Goal: Feedback & Contribution: Submit feedback/report problem

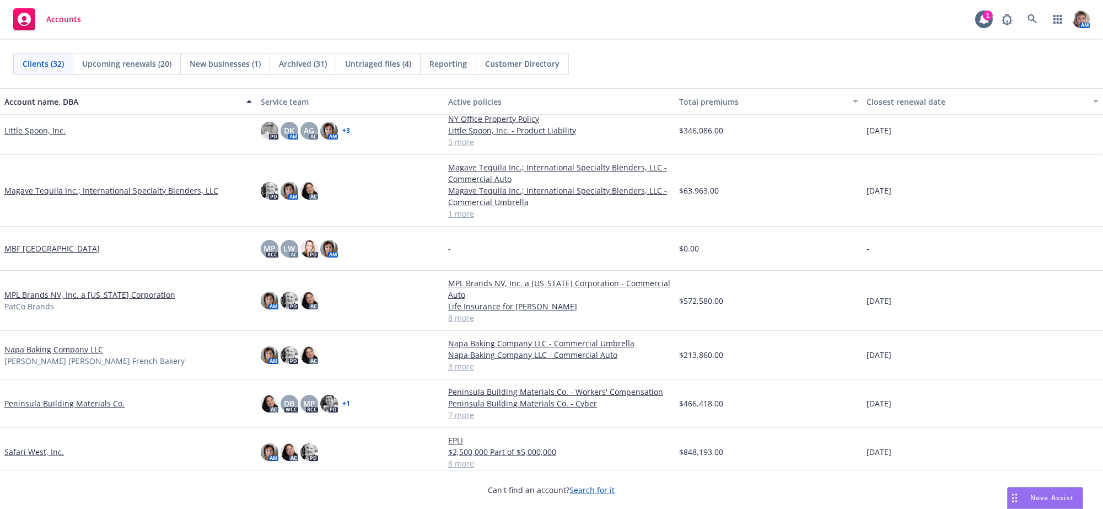
scroll to position [473, 0]
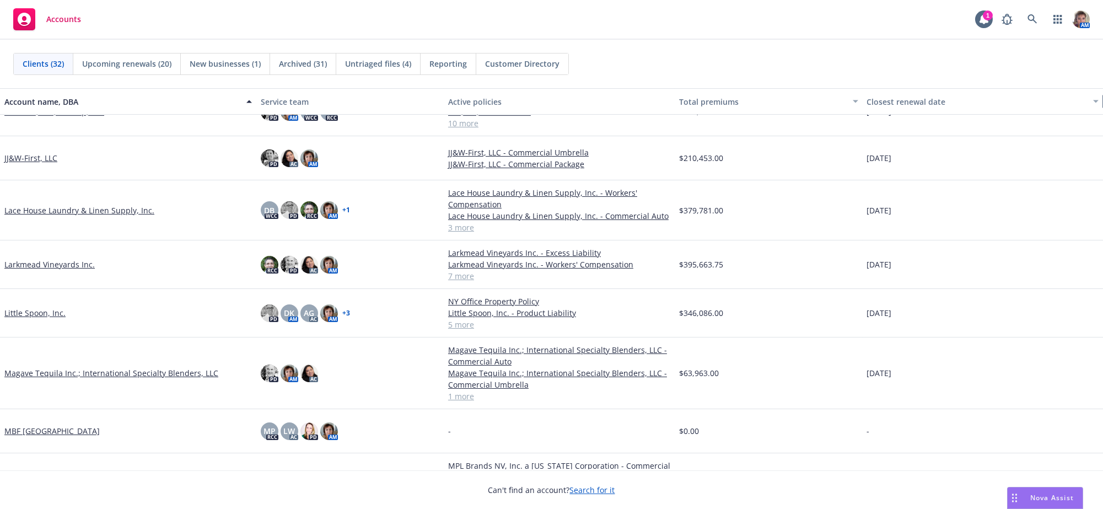
click at [1095, 95] on div "button" at bounding box center [1098, 101] width 6 height 25
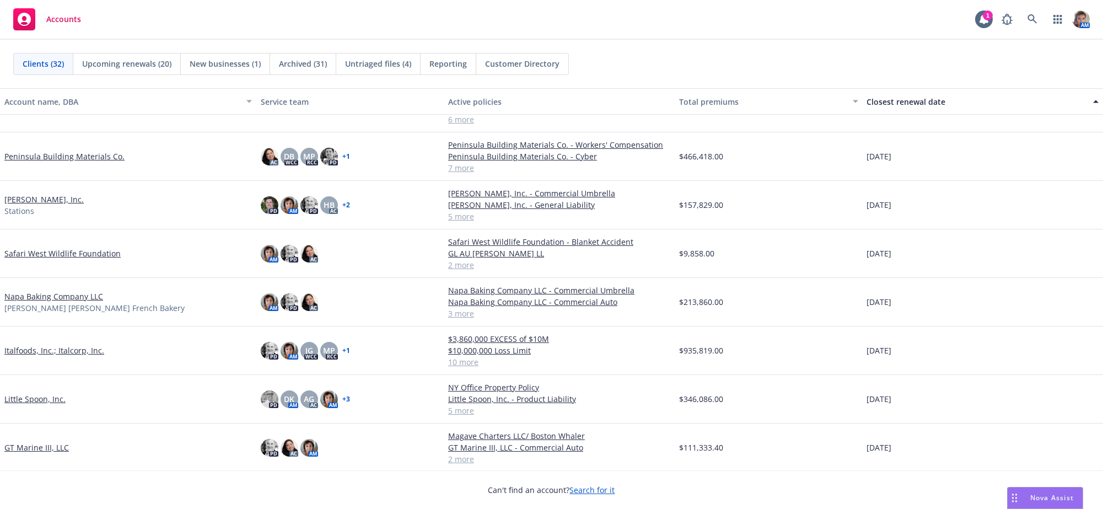
scroll to position [307, 0]
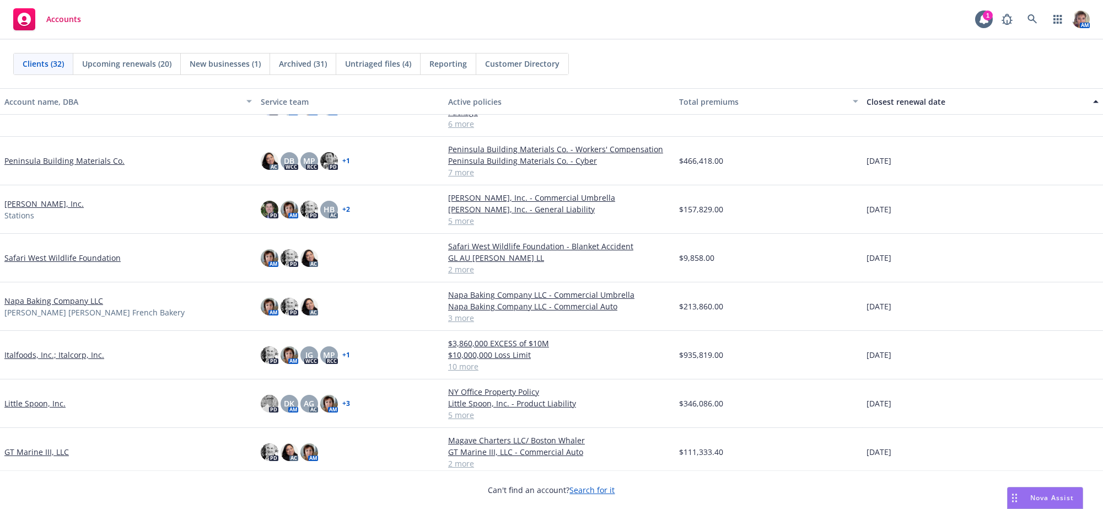
click at [35, 354] on link "Italfoods, Inc.; Italcorp, Inc." at bounding box center [54, 355] width 100 height 12
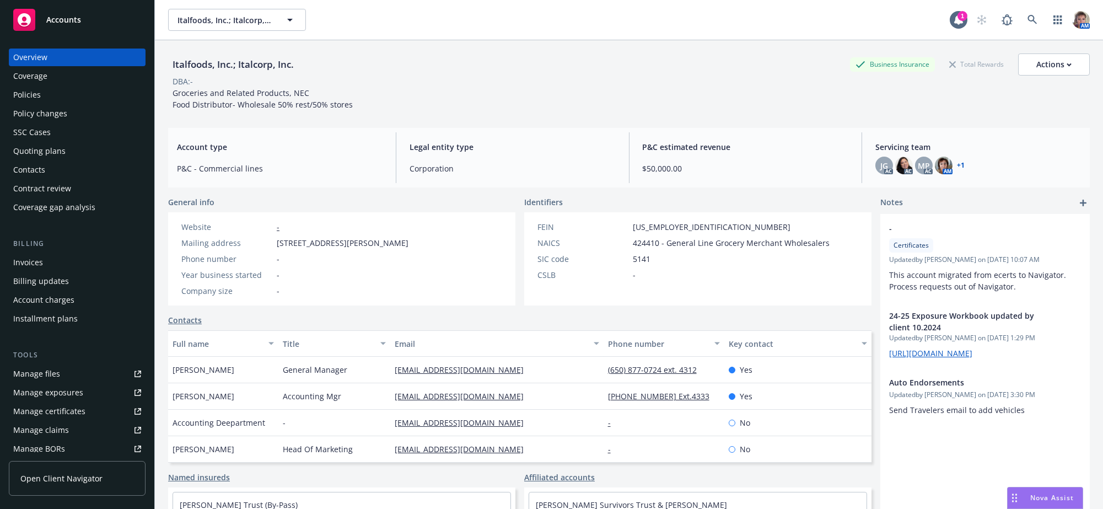
click at [58, 104] on div "Policies" at bounding box center [77, 95] width 128 height 18
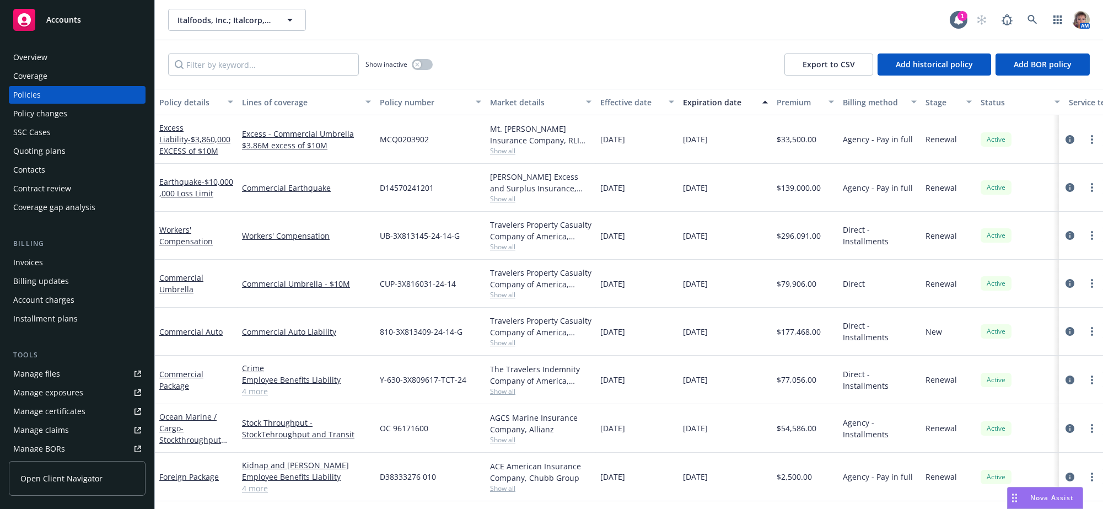
click at [411, 108] on div "Policy number" at bounding box center [424, 102] width 89 height 12
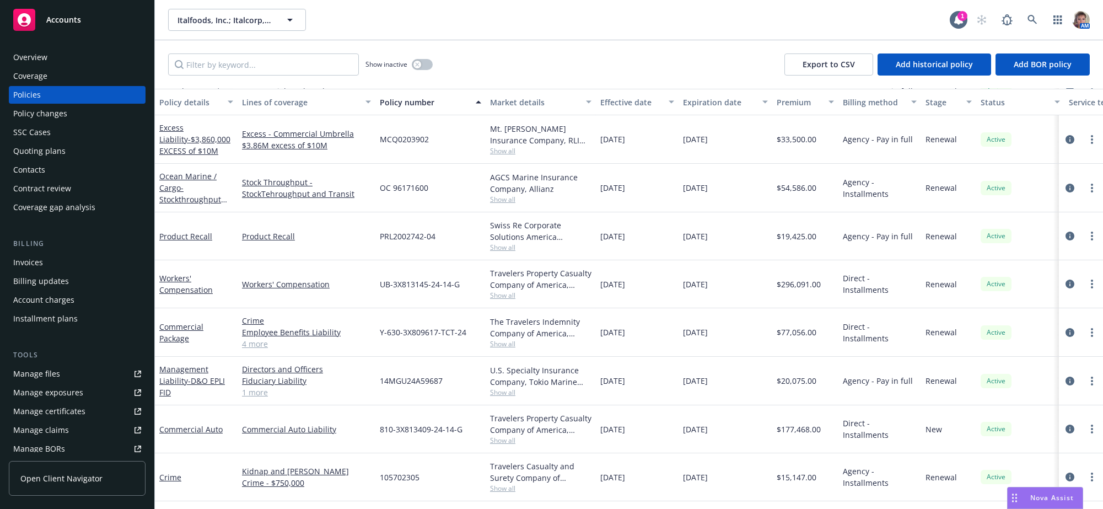
scroll to position [211, 0]
click at [30, 160] on div "Quoting plans" at bounding box center [39, 151] width 52 height 18
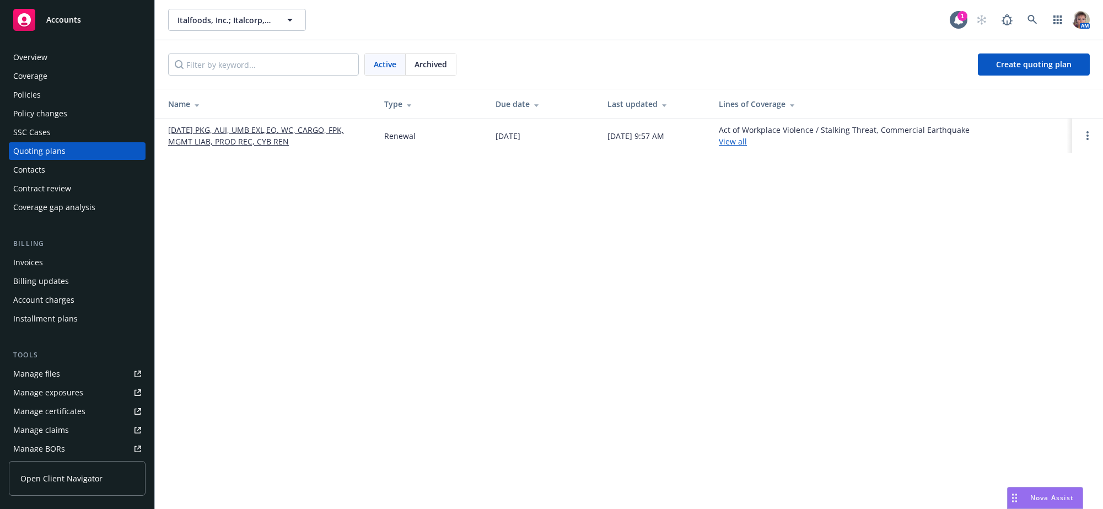
click at [227, 147] on link "[DATE] PKG, AUI, UMB EXL,EQ. WC, CARGO, FPK, MGMT LIAB, PROD REC, CYB REN" at bounding box center [267, 135] width 199 height 23
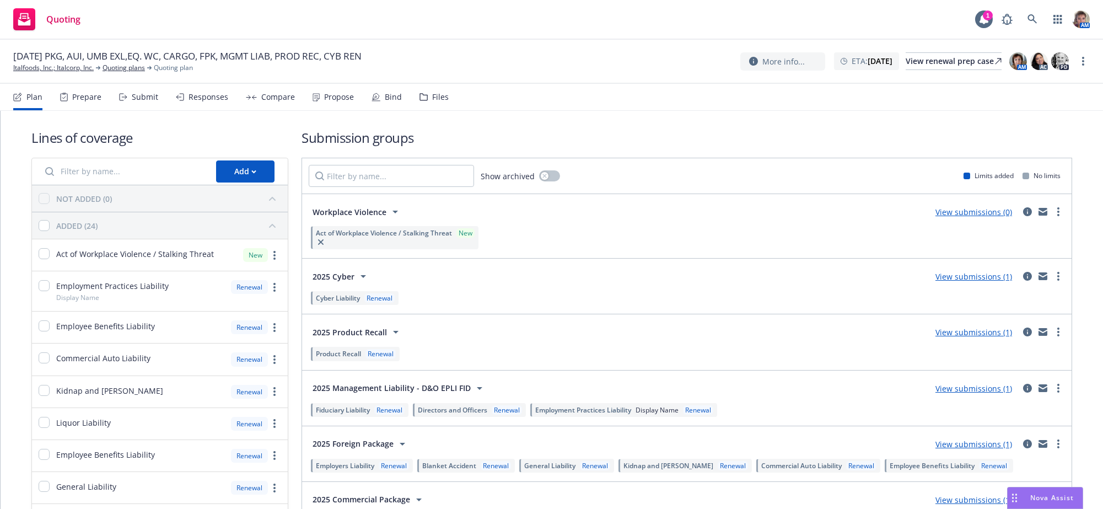
click at [149, 101] on div "Submit" at bounding box center [145, 97] width 26 height 9
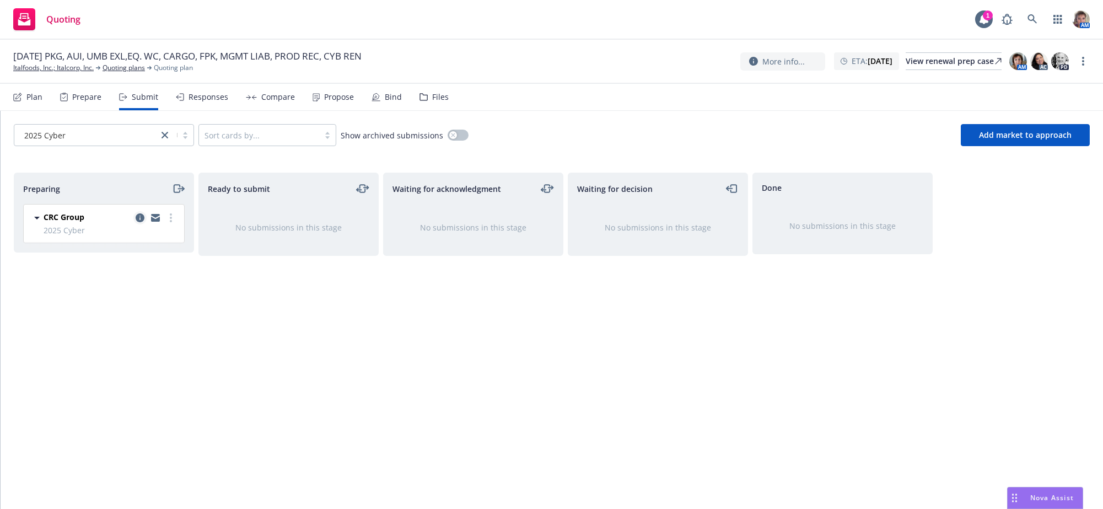
click at [139, 222] on icon "copy logging email" at bounding box center [140, 217] width 9 height 9
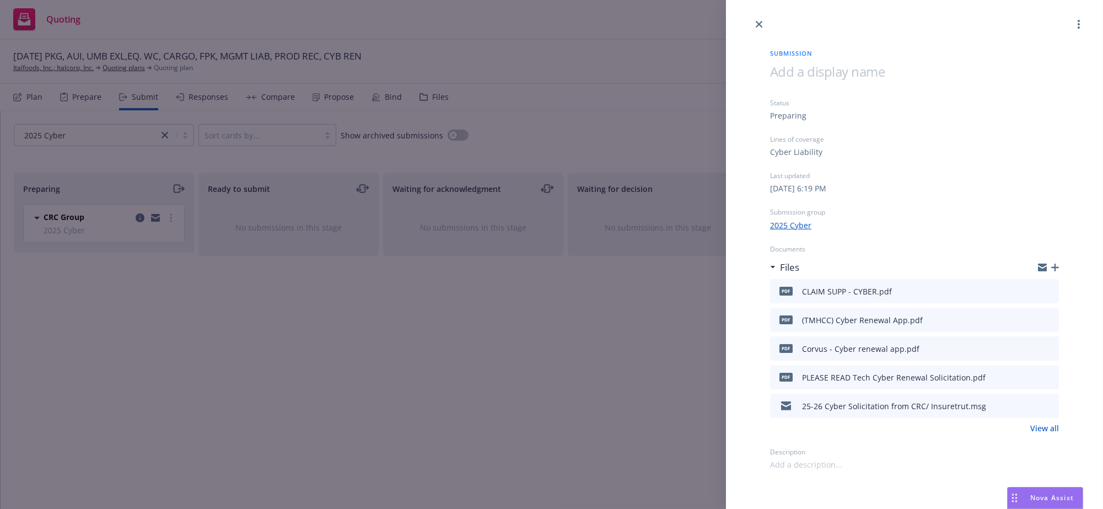
click at [357, 358] on div "Submission Status Preparing Lines of coverage Cyber Liability Last updated Tues…" at bounding box center [551, 254] width 1103 height 509
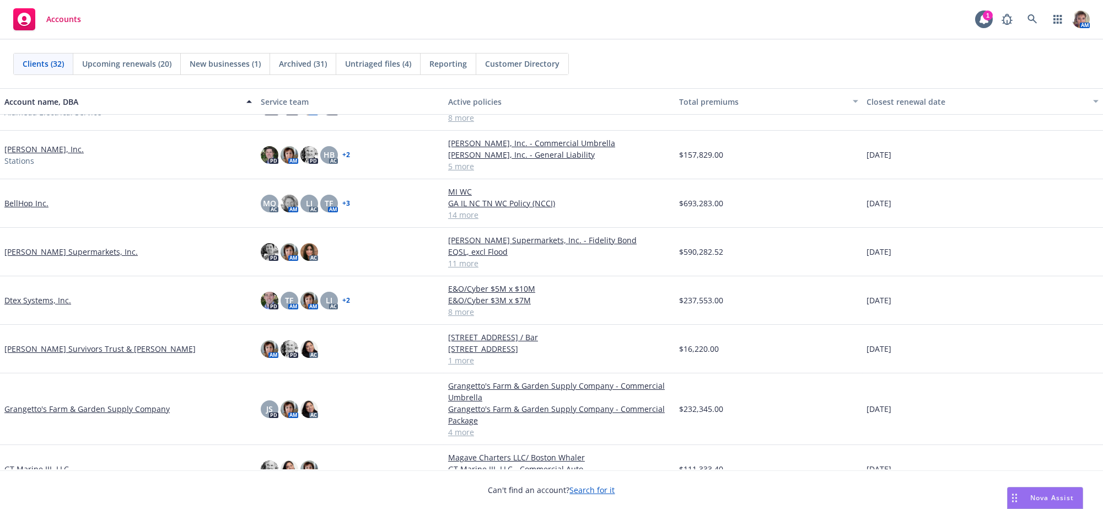
scroll to position [165, 0]
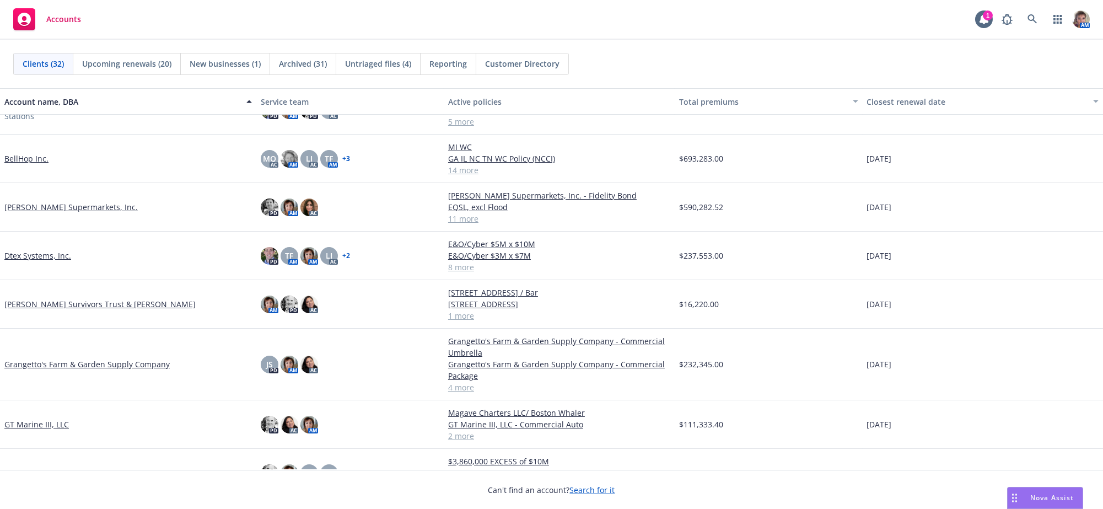
click at [116, 370] on link "Grangetto's Farm & Garden Supply Company" at bounding box center [86, 364] width 165 height 12
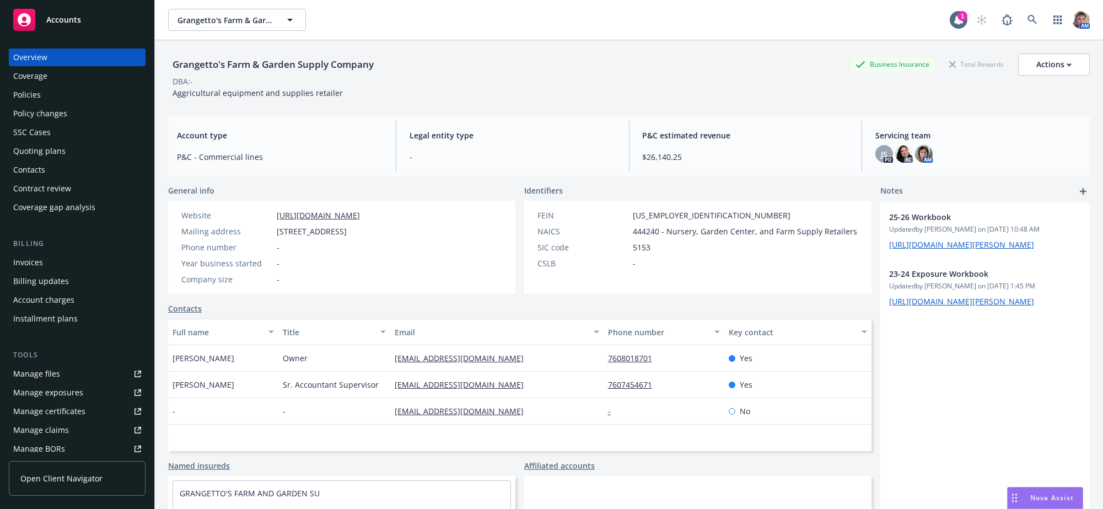
click at [54, 104] on div "Policies" at bounding box center [77, 95] width 128 height 18
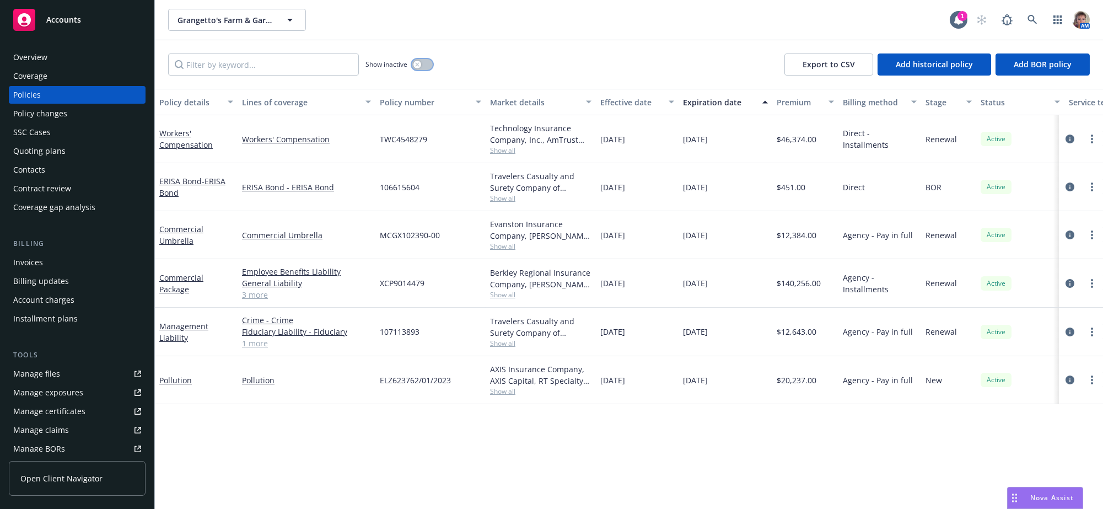
click at [421, 68] on div "button" at bounding box center [418, 65] width 8 height 8
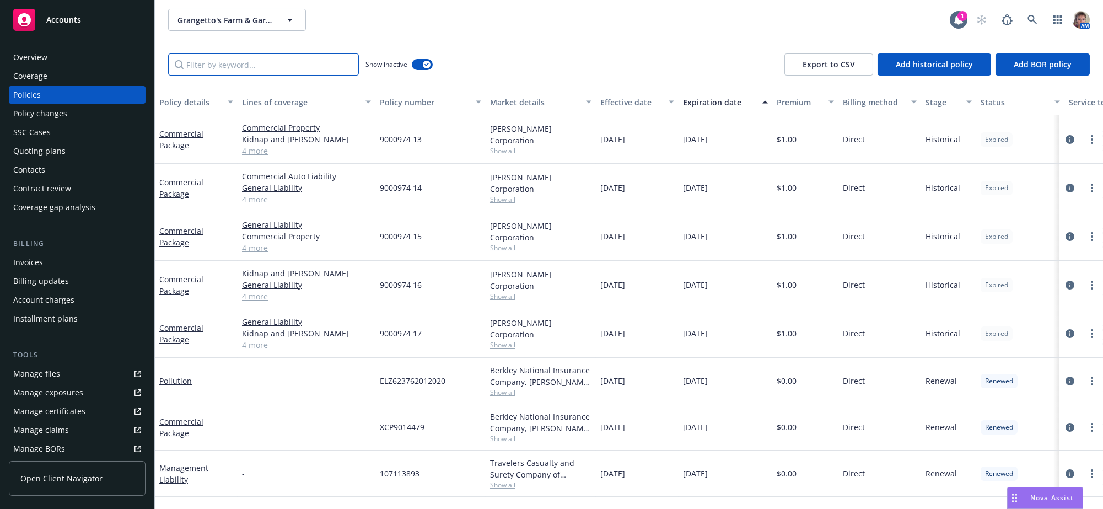
click at [321, 73] on input "Filter by keyword..." at bounding box center [263, 64] width 191 height 22
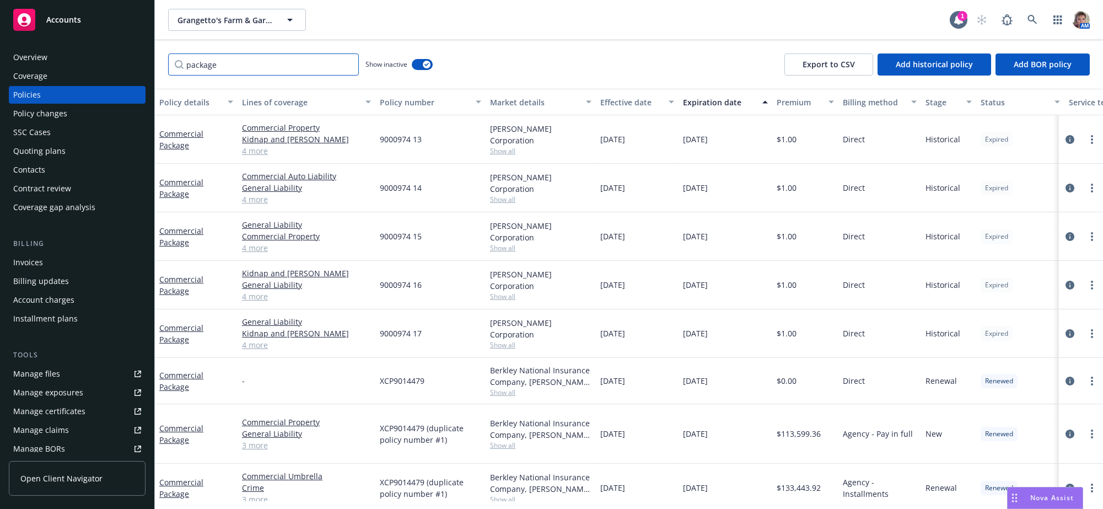
type input "package"
click at [52, 122] on div "Policy changes" at bounding box center [40, 114] width 54 height 18
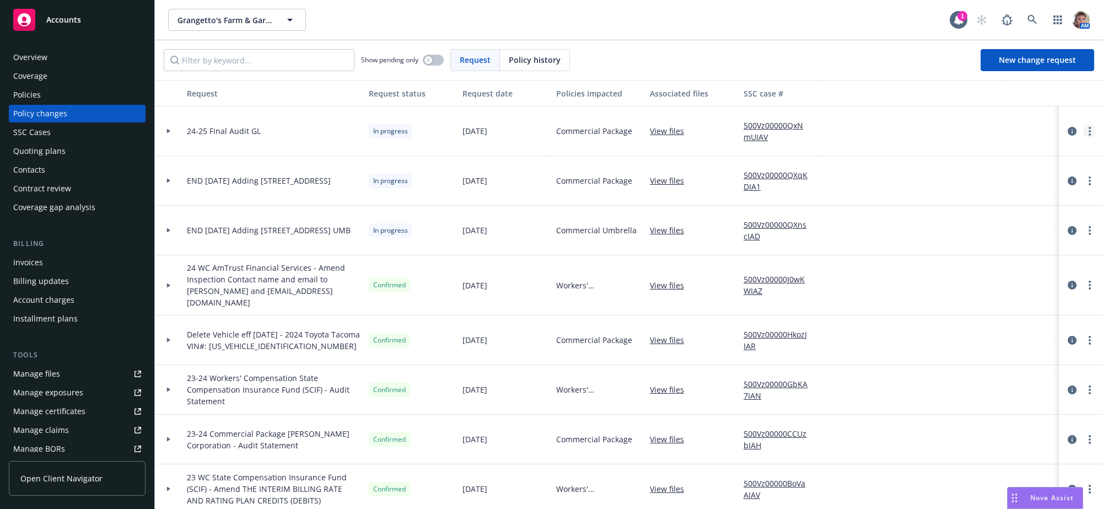
click at [1083, 138] on link "more" at bounding box center [1089, 131] width 13 height 13
click at [956, 167] on link "Copy logging email" at bounding box center [991, 162] width 189 height 22
click at [1041, 504] on div "Nova Assist" at bounding box center [1045, 497] width 75 height 21
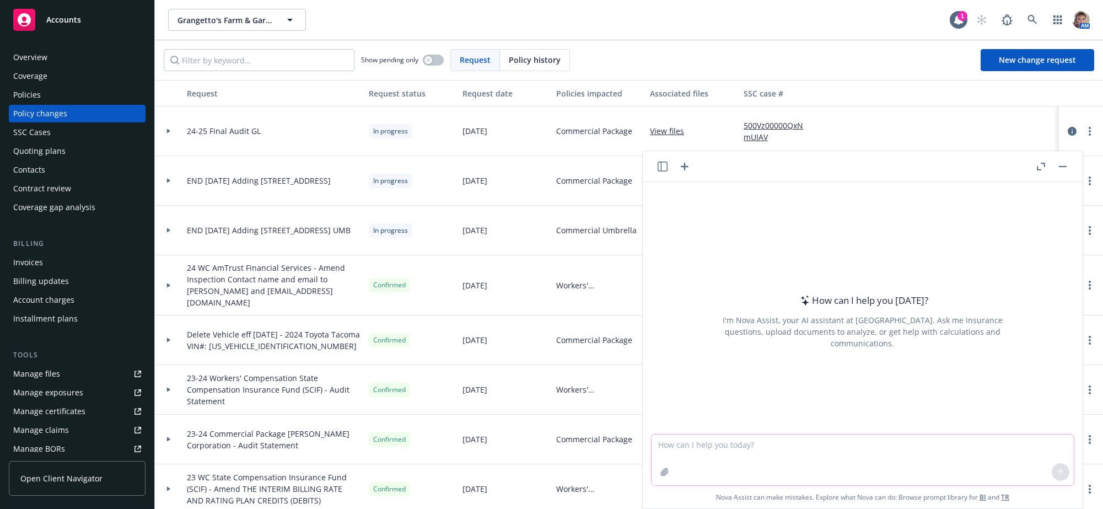
click at [812, 449] on textarea at bounding box center [863, 459] width 422 height 51
paste textarea "Hello Zach and Audit team: Attached are the documentation required for the 24-2…"
type textarea "Hello Zach and Audit team: Attached are the documentation required for the 24-2…"
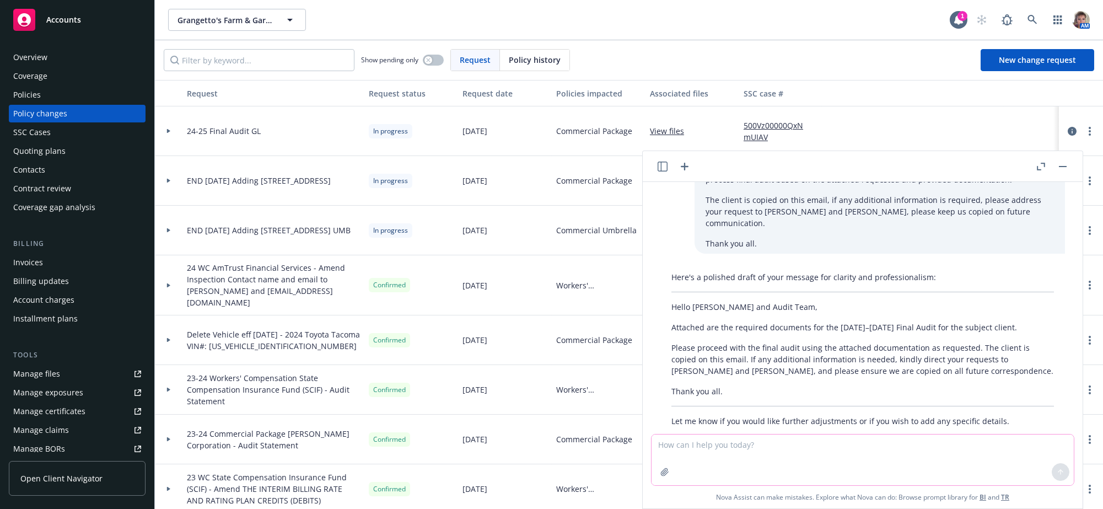
scroll to position [88, 0]
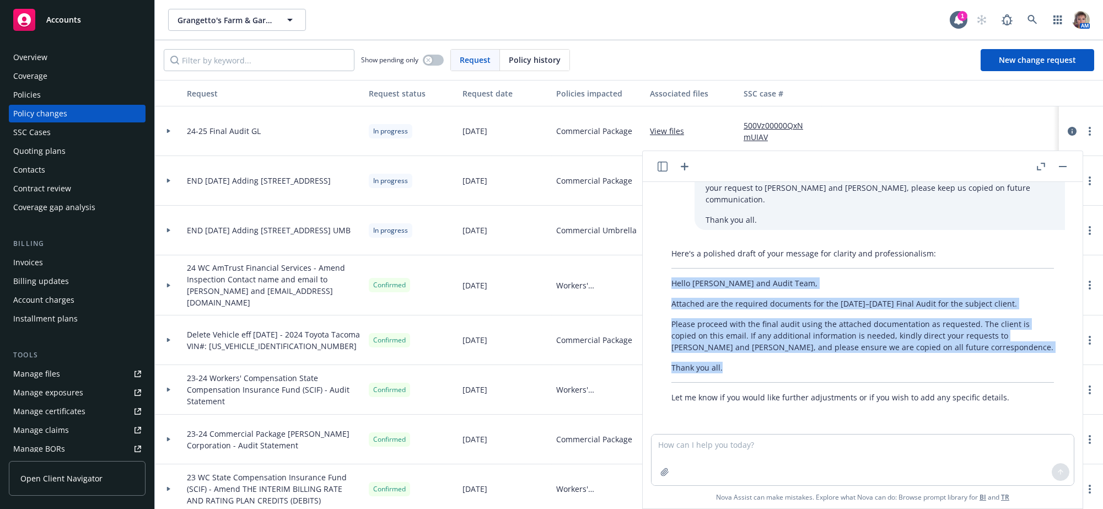
drag, startPoint x: 669, startPoint y: 276, endPoint x: 741, endPoint y: 358, distance: 109.4
click at [742, 358] on div "Here's a polished draft of your message for clarity and professionalism: Hello …" at bounding box center [863, 325] width 405 height 164
copy div "Hello Zach and Audit Team, Attached are the required documents for the 2024–202…"
click at [808, 362] on p "Thank you all." at bounding box center [863, 368] width 383 height 12
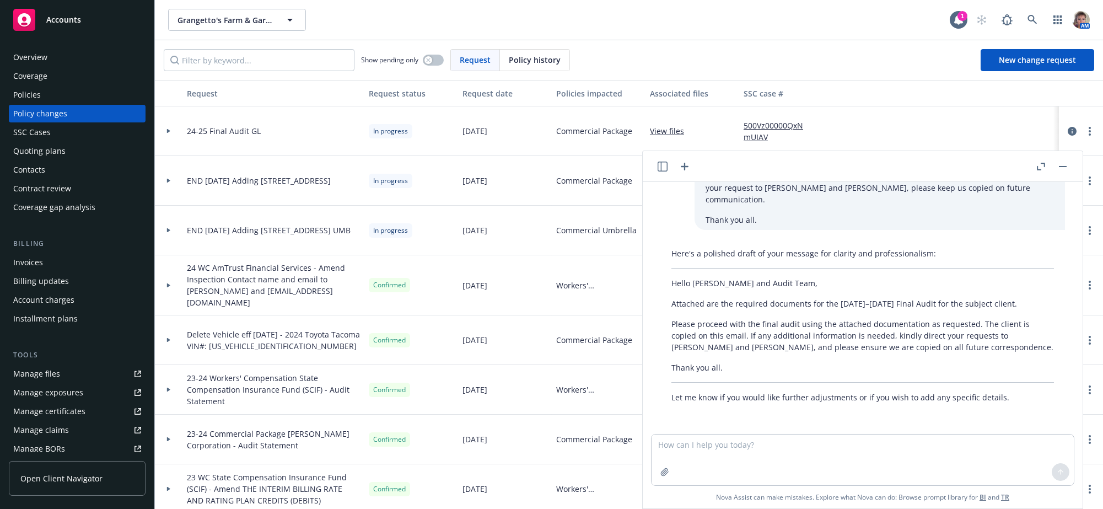
click at [733, 362] on p "Thank you all." at bounding box center [863, 368] width 383 height 12
click at [808, 364] on p "Thank you all." at bounding box center [863, 368] width 383 height 12
click at [760, 367] on p "Thank you all." at bounding box center [863, 368] width 383 height 12
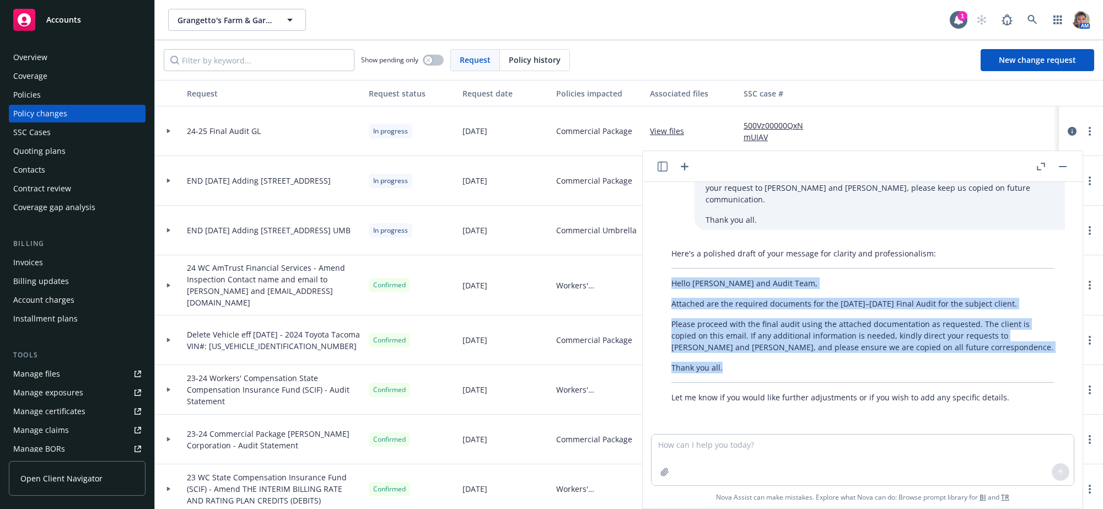
drag, startPoint x: 728, startPoint y: 362, endPoint x: 674, endPoint y: 281, distance: 97.4
click at [674, 281] on div "Here's a polished draft of your message for clarity and professionalism: Hello …" at bounding box center [863, 325] width 405 height 164
copy div "Hello Zach and Audit Team, Attached are the required documents for the 2024–202…"
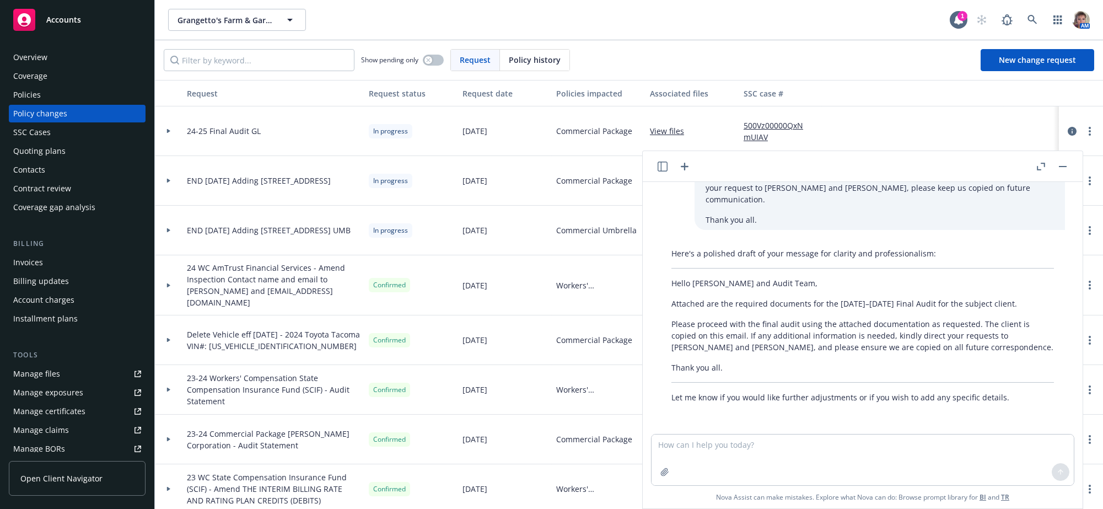
click at [281, 148] on div "24-25 Final Audit GL" at bounding box center [274, 131] width 182 height 50
click at [1068, 136] on icon "circleInformation" at bounding box center [1072, 131] width 9 height 9
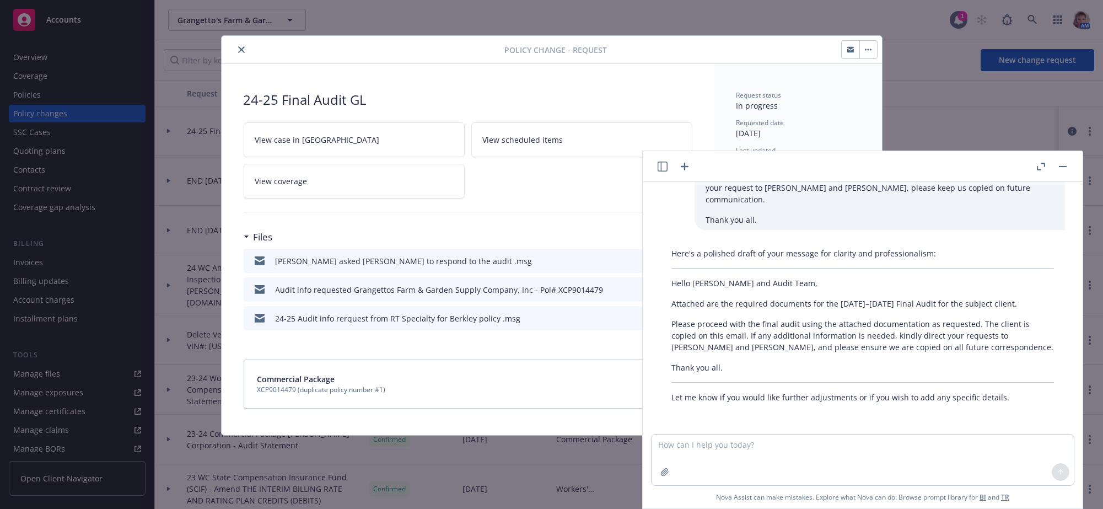
click at [1056, 170] on button "button" at bounding box center [1062, 166] width 13 height 13
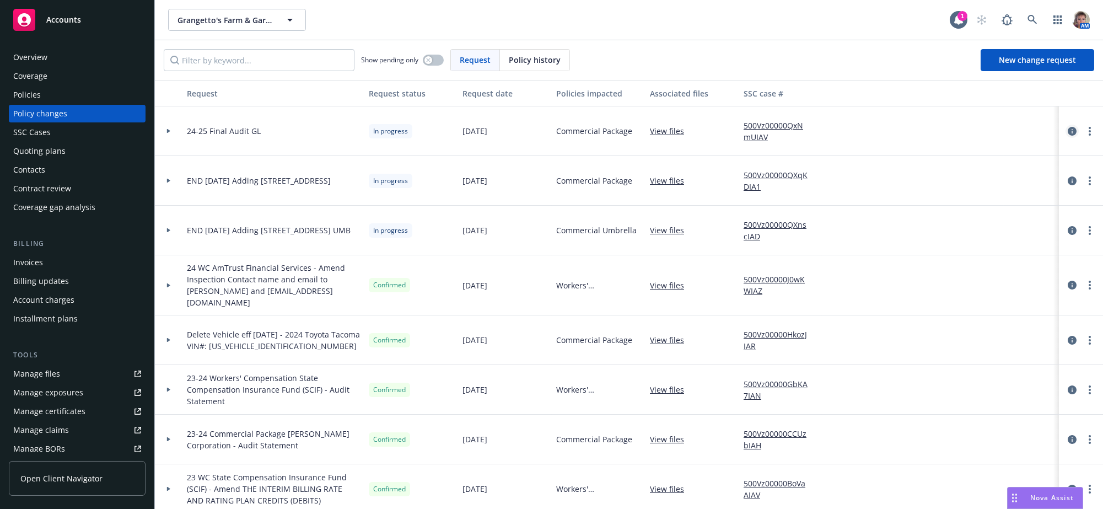
click at [1068, 136] on icon "circleInformation" at bounding box center [1072, 131] width 9 height 9
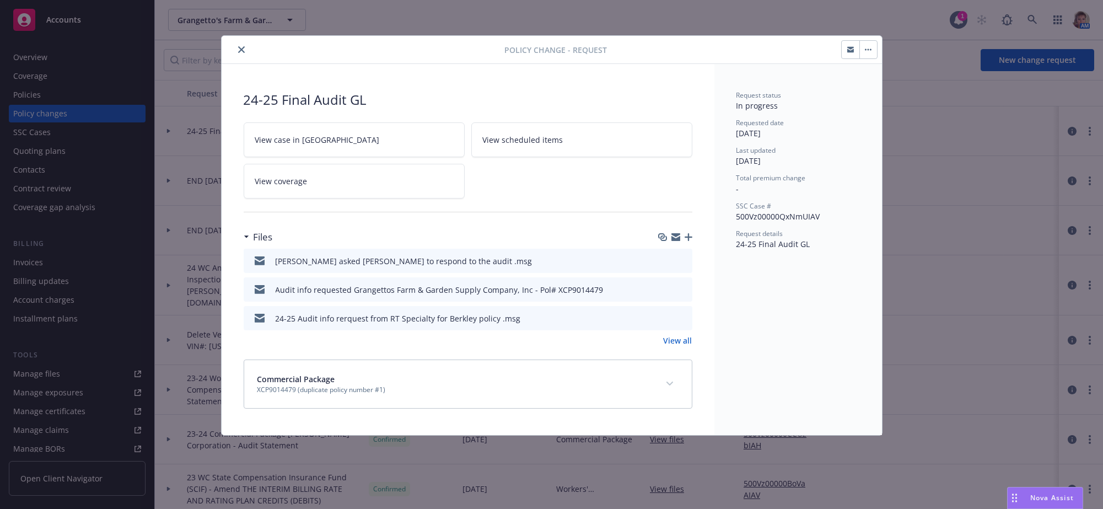
click at [687, 241] on icon "button" at bounding box center [689, 237] width 8 height 8
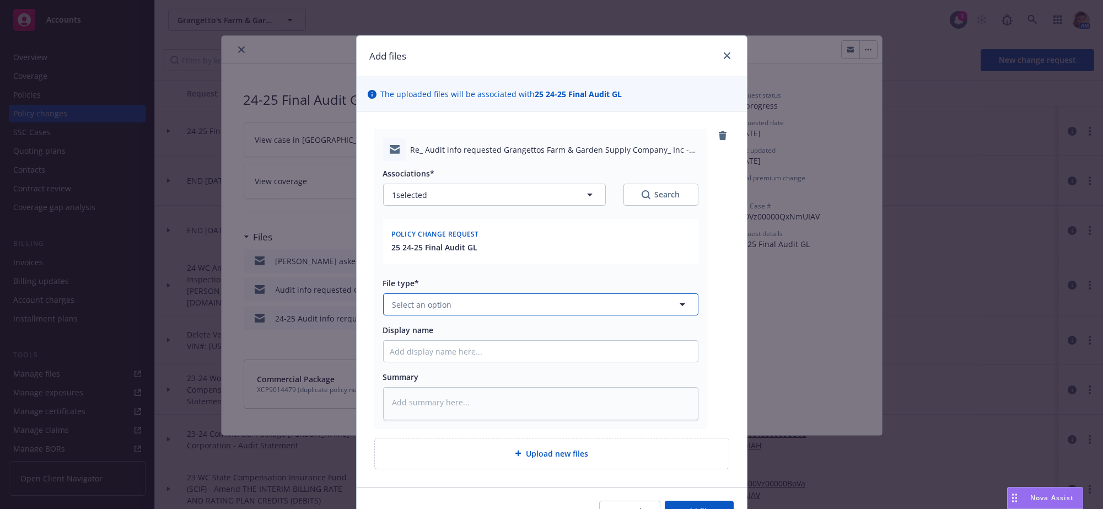
click at [479, 315] on button "Select an option" at bounding box center [540, 304] width 315 height 22
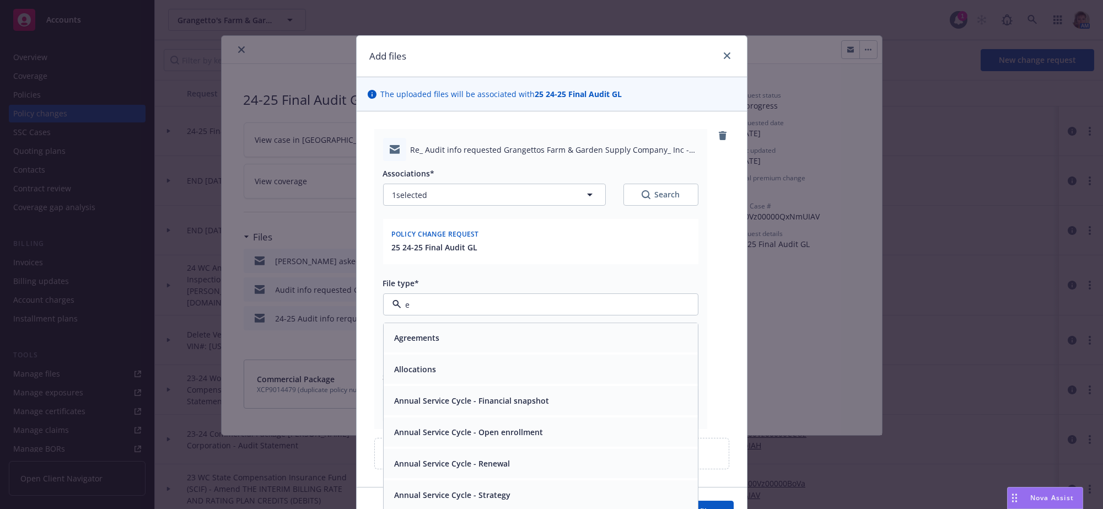
type input "em"
click at [498, 378] on div "Email" at bounding box center [540, 370] width 301 height 16
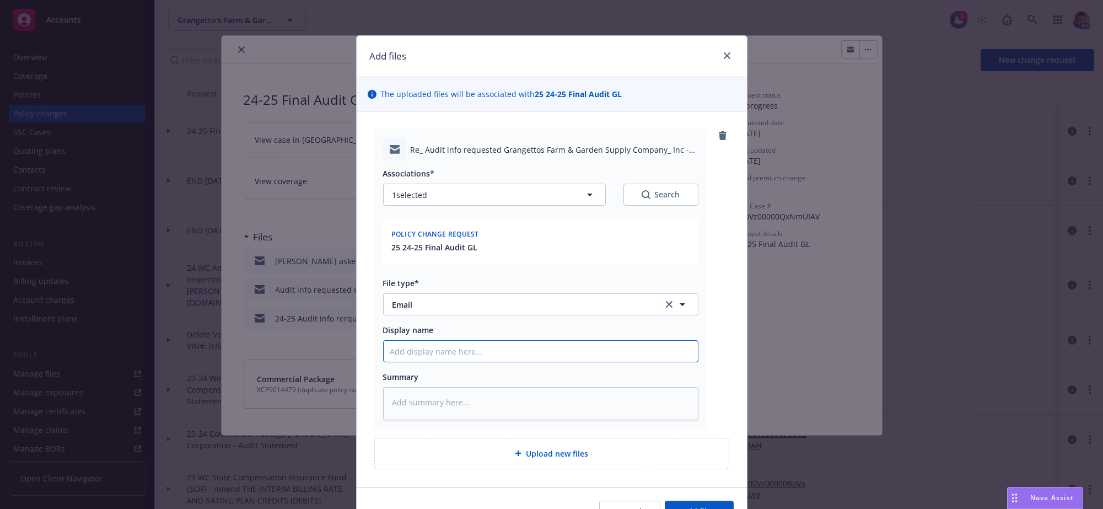
click at [491, 362] on input "Display name" at bounding box center [541, 351] width 314 height 21
type textarea "x"
type input "F"
type textarea "x"
type input "Fi"
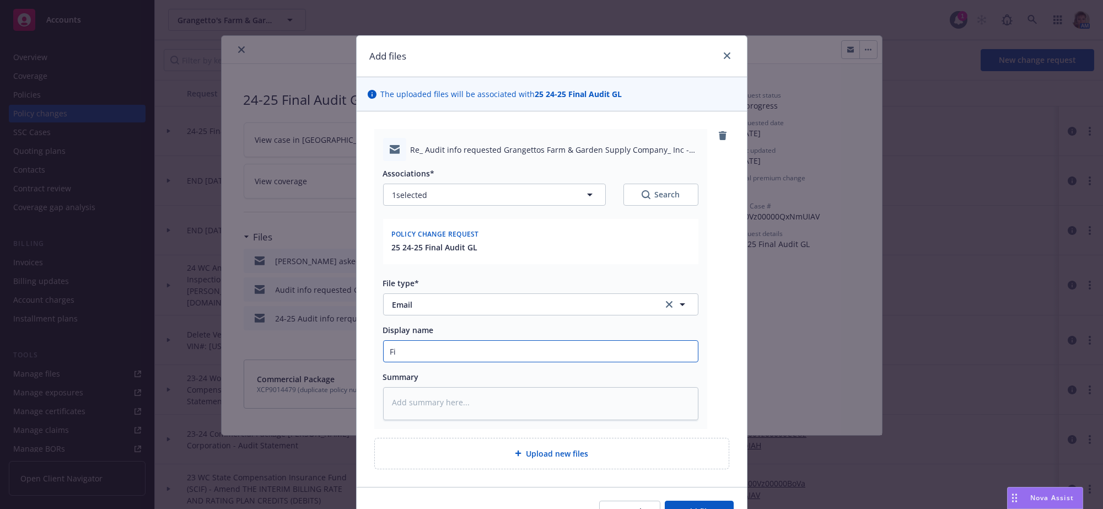
type textarea "x"
type input "Fin"
type textarea "x"
type input "Fina"
type textarea "x"
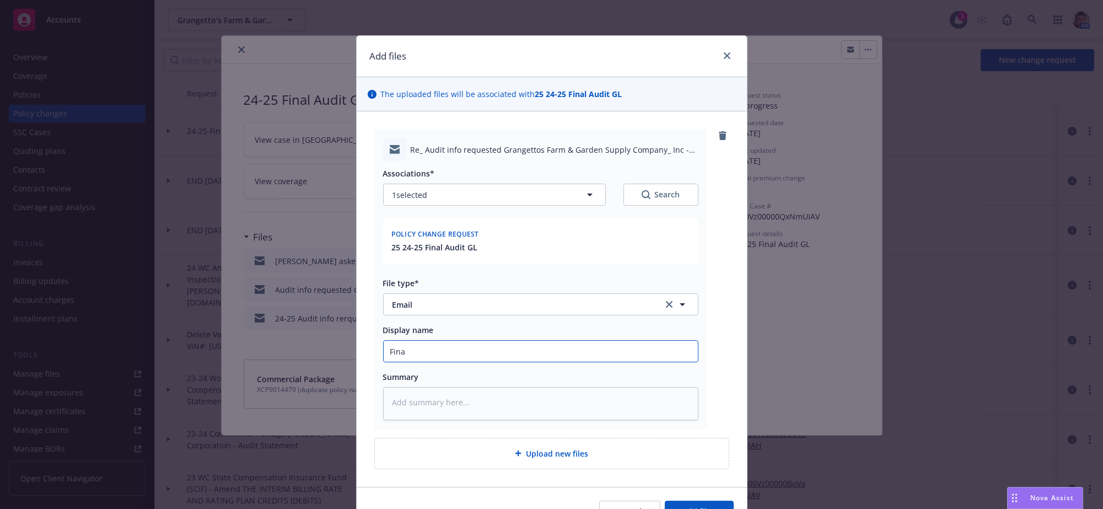
type input "Finan"
type textarea "x"
type input "Financ"
type textarea "x"
type input "Financi"
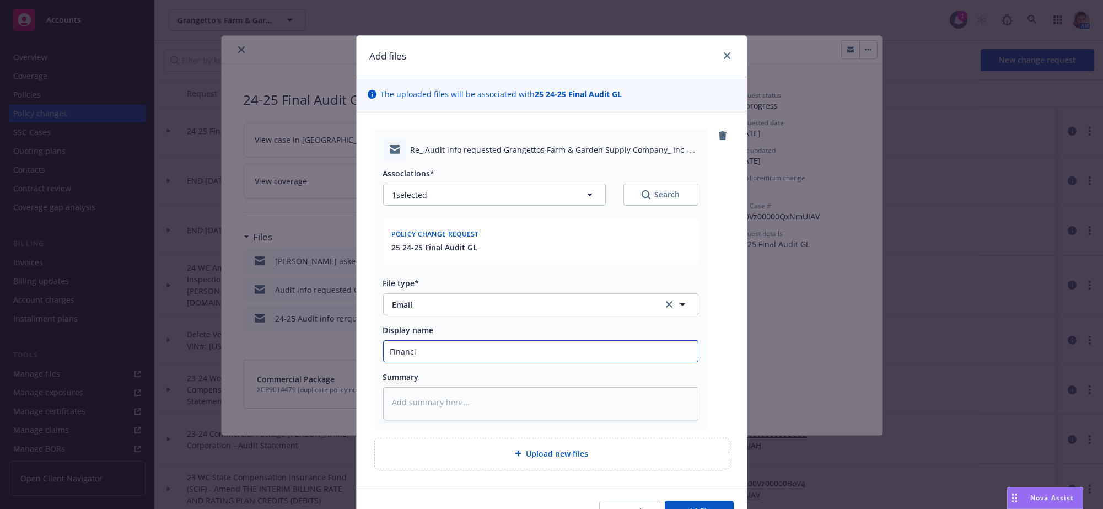
type textarea "x"
type input "Financia"
type textarea "x"
type input "Financials"
type textarea "x"
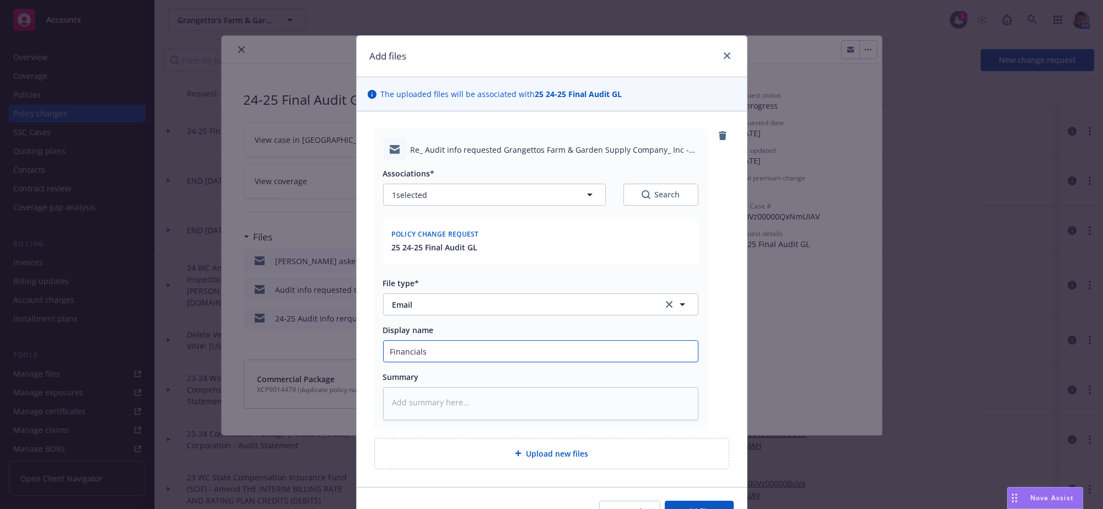
type input "Financials"
type textarea "x"
type input "Financials re"
type textarea "x"
type input "Financials rec"
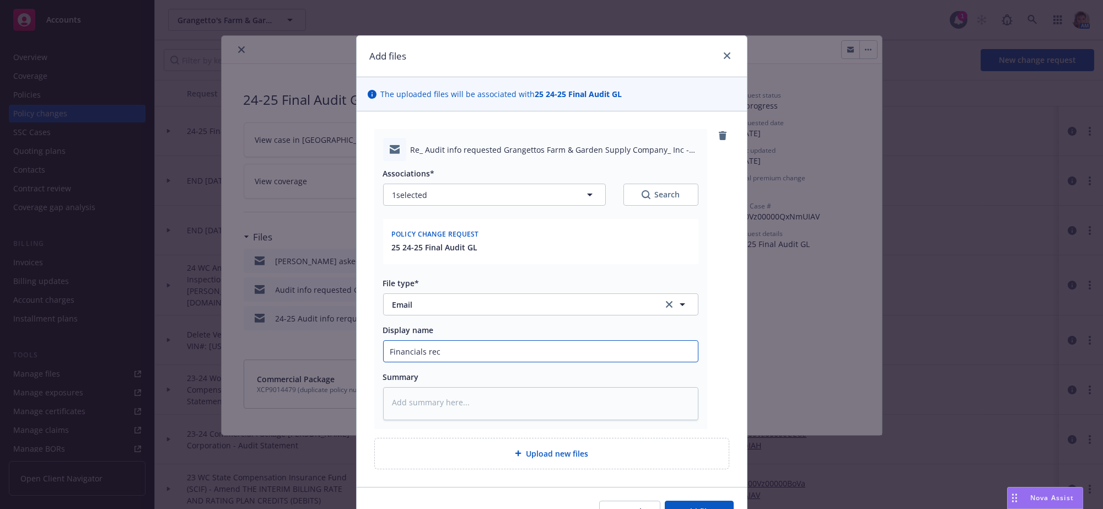
type textarea "x"
type input "Financials rece"
type textarea "x"
type input "Financials recei"
type textarea "x"
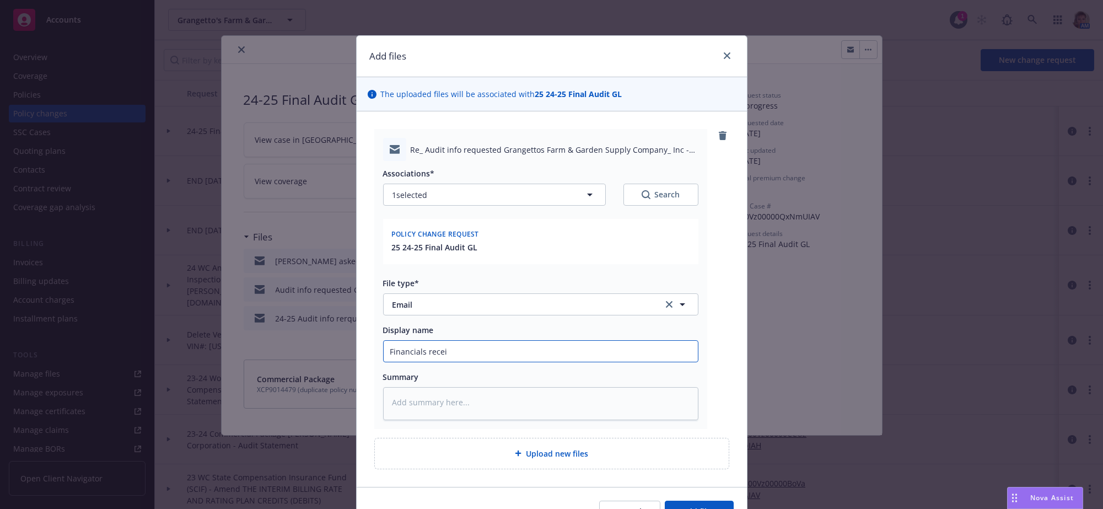
type input "Financials receiv"
type textarea "x"
type input "Financials receive"
type textarea "x"
type input "Financials received"
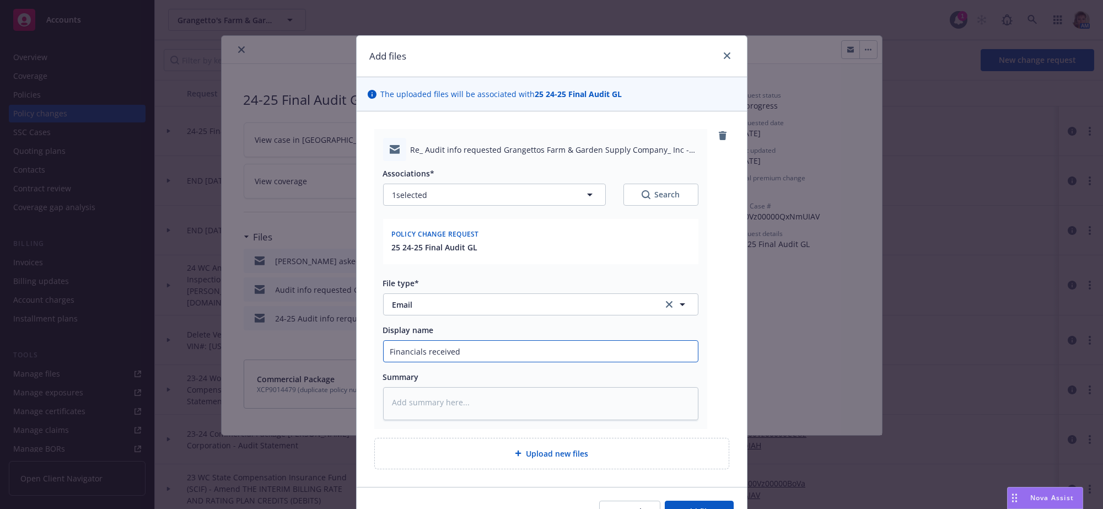
type textarea "x"
type input "Financials received"
type textarea "x"
type input "Financials received f"
type textarea "x"
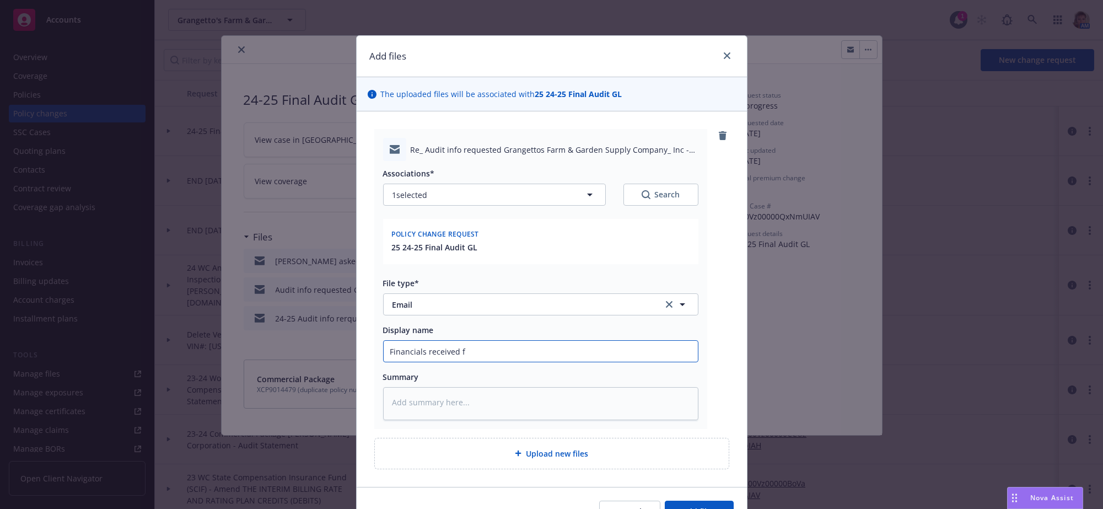
type input "Financials received fr"
type textarea "x"
type input "Financials received fro"
type textarea "x"
type input "Financials received from"
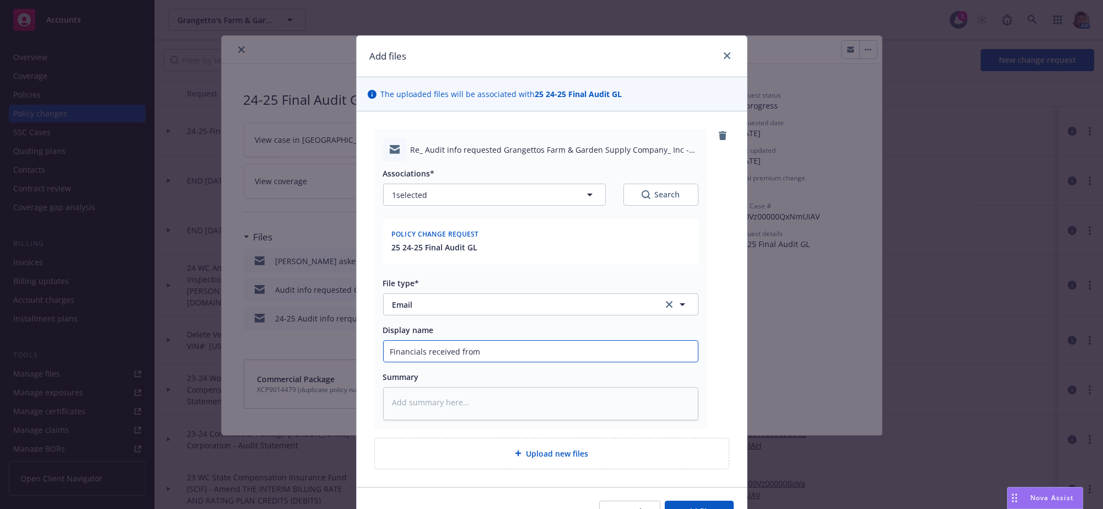
type textarea "x"
type input "Financials received from c"
type textarea "x"
type input "Financials received from cl"
type textarea "x"
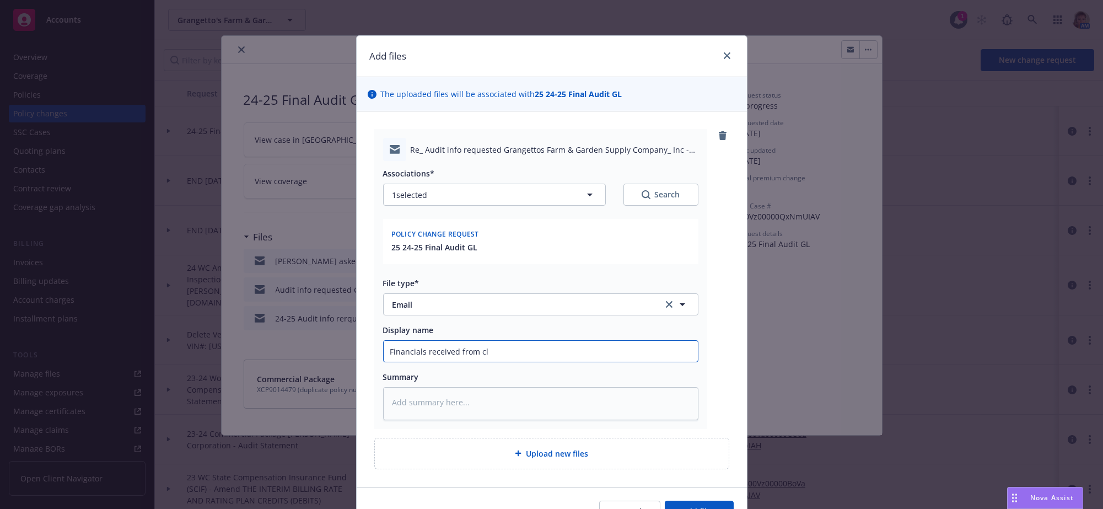
type input "Financials received from cli"
type textarea "x"
type input "Financials received from clie"
type textarea "x"
type input "Financials received from clien"
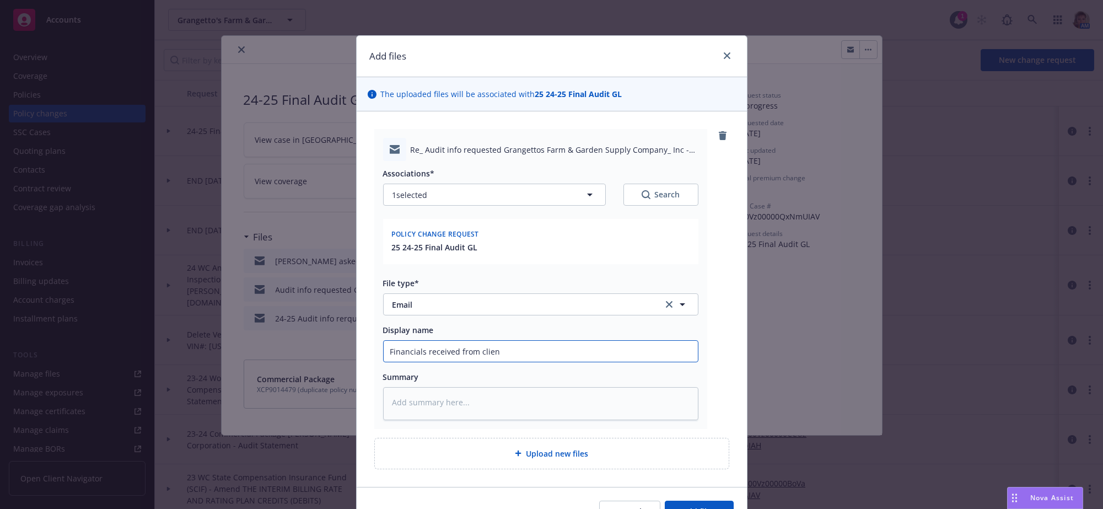
type textarea "x"
type input "Financials received from client"
type textarea "x"
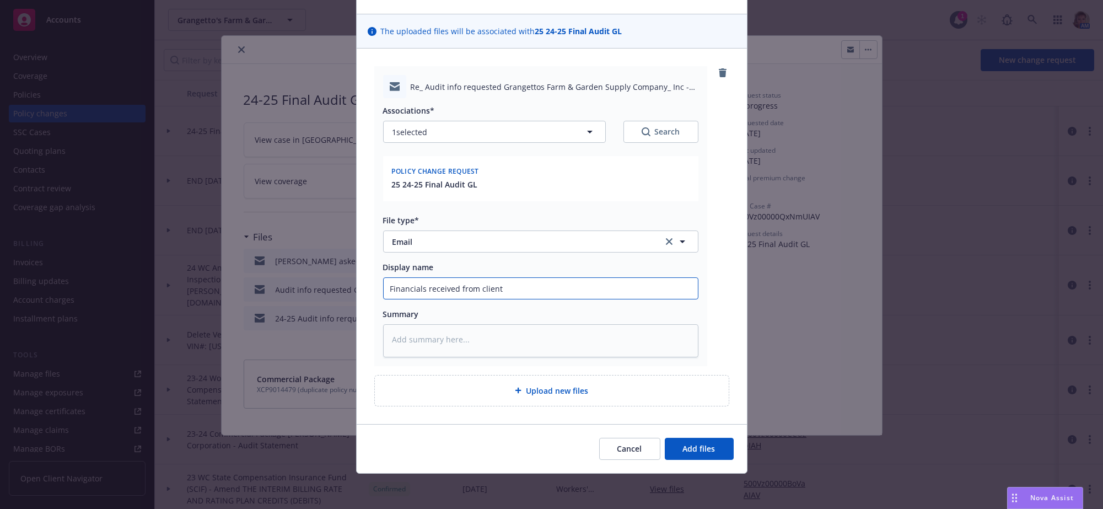
scroll to position [101, 0]
type input "Financials received from client"
type textarea "x"
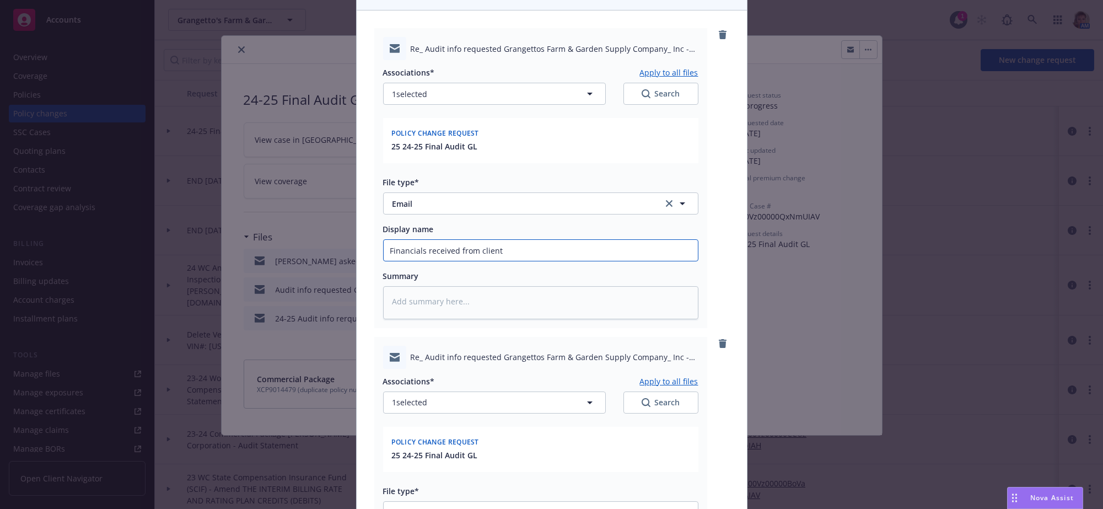
scroll to position [432, 0]
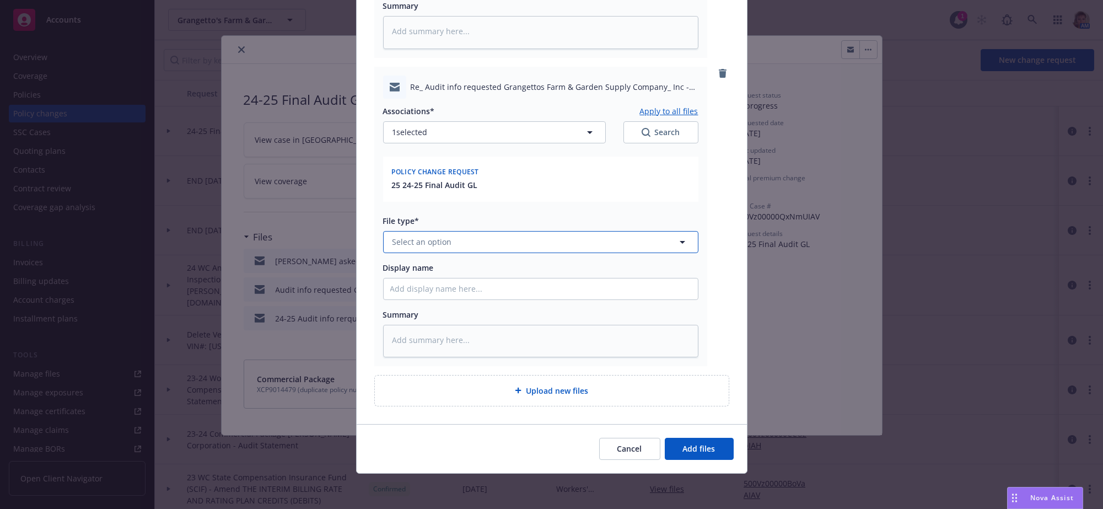
click at [452, 231] on button "Select an option" at bounding box center [540, 242] width 315 height 22
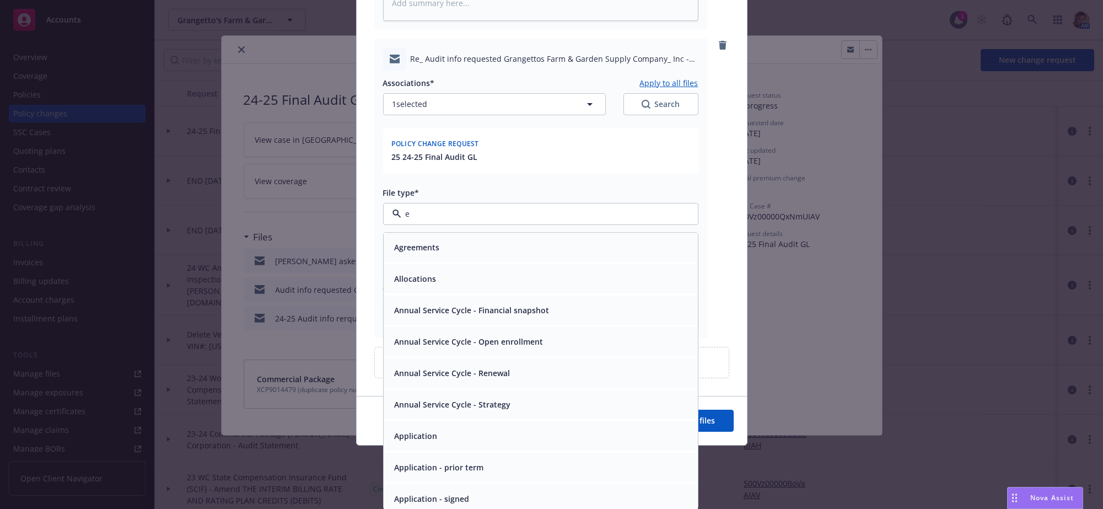
type input "em"
click at [438, 287] on div "Email" at bounding box center [540, 279] width 301 height 16
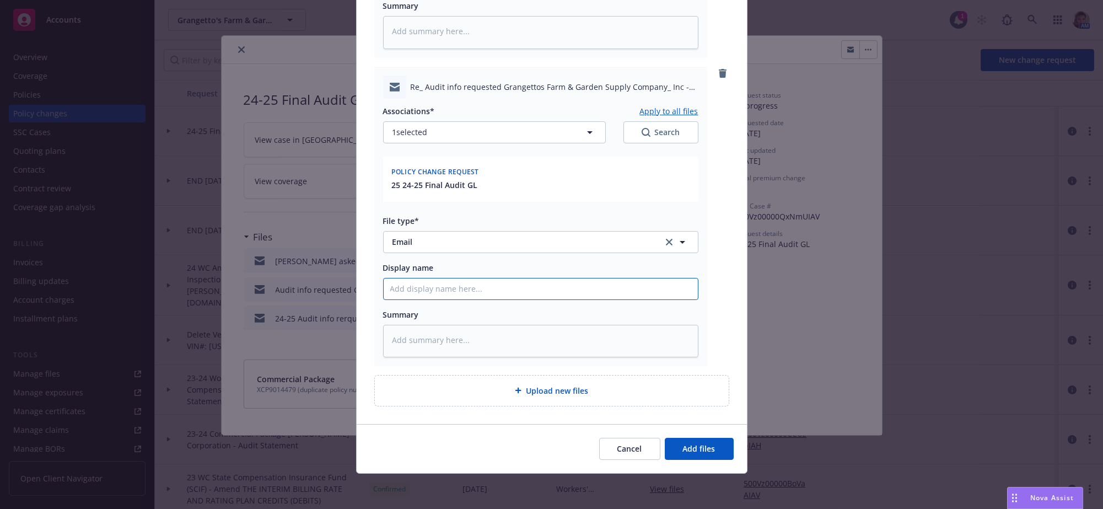
type textarea "x"
type input "Cl"
type textarea "x"
type input "Cli"
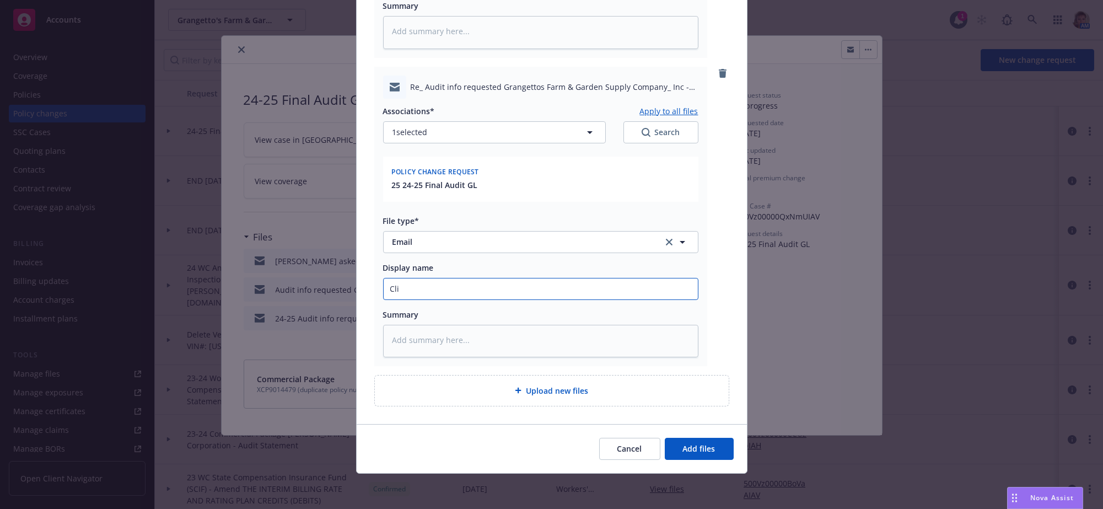
type textarea "x"
type input "Clien"
type textarea "x"
type input "Client"
type textarea "x"
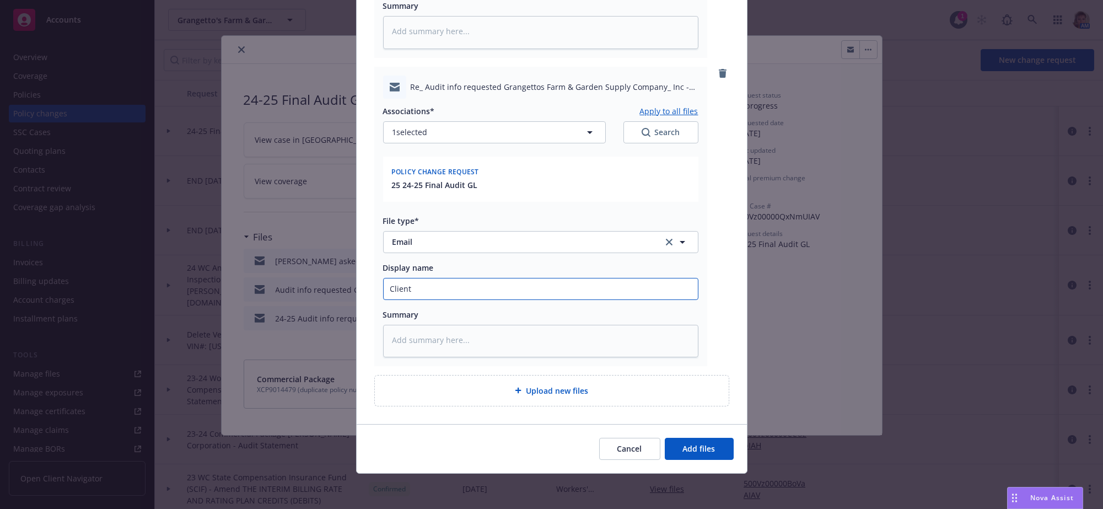
type input "Client"
type textarea "x"
type input "Client w"
type textarea "x"
type input "Client wo"
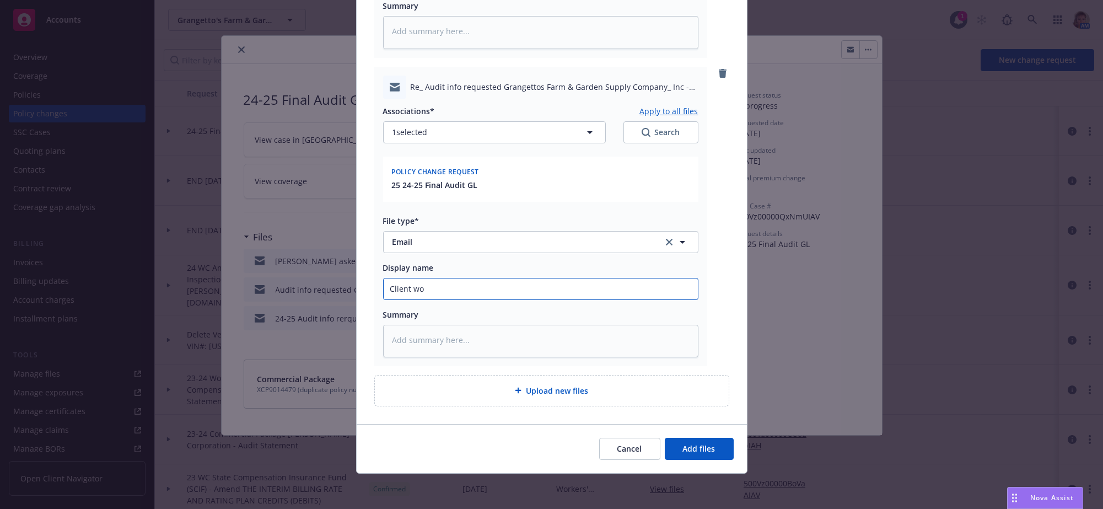
type textarea "x"
type input "Client won"
type textarea "x"
type input "Client wond"
type textarea "x"
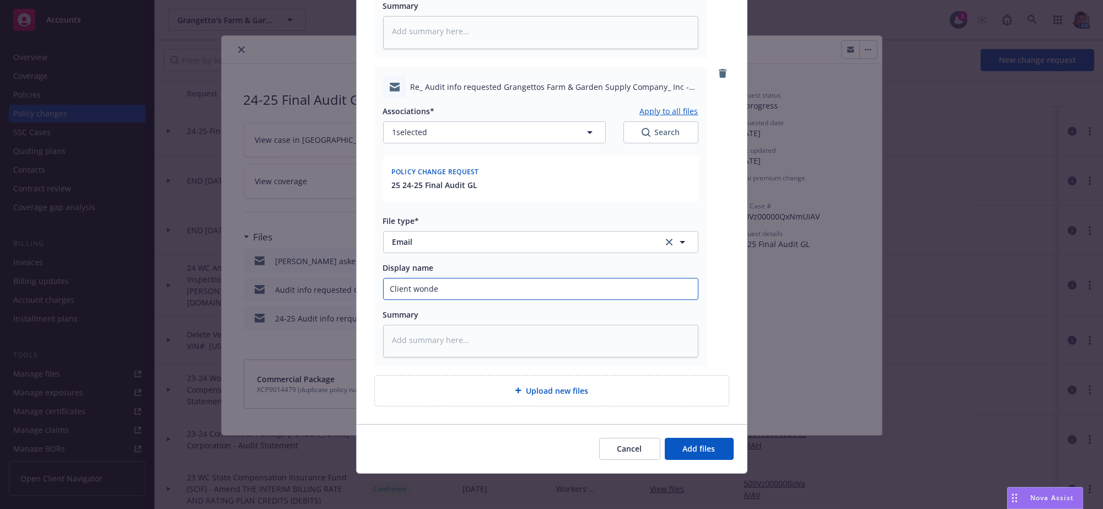
type input "Client wonder"
type textarea "x"
type input "Client wonderi"
type textarea "x"
type input "Client wonderin"
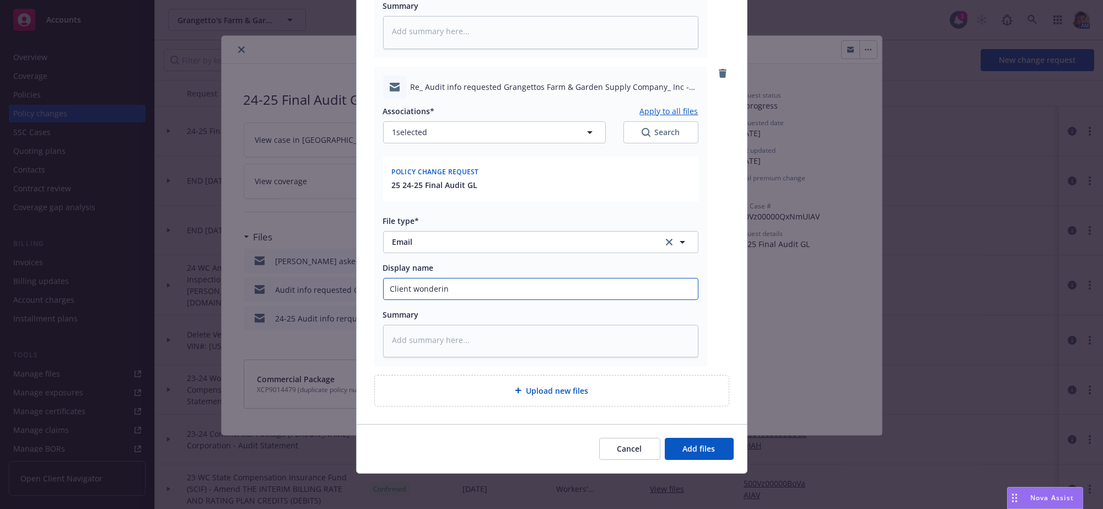
type textarea "x"
type input "Client wondering"
type textarea "x"
type input "Client wondering"
type textarea "x"
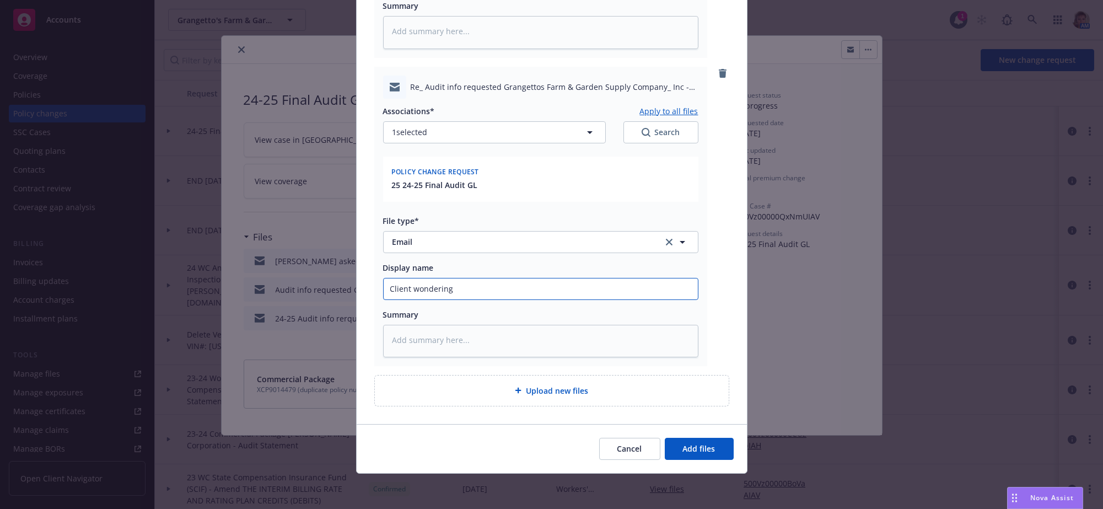
type input "Client wondering a"
type textarea "x"
type input "Client wondering ab"
type textarea "x"
type input "Client wondering abo"
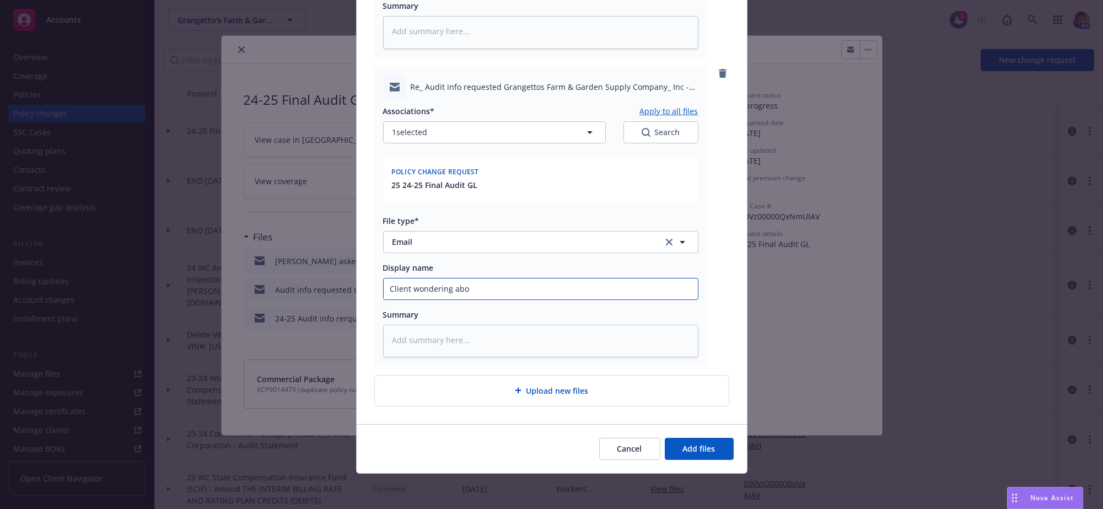
type textarea "x"
type input "Client wondering abou"
type textarea "x"
type input "Client wondering about"
type textarea "x"
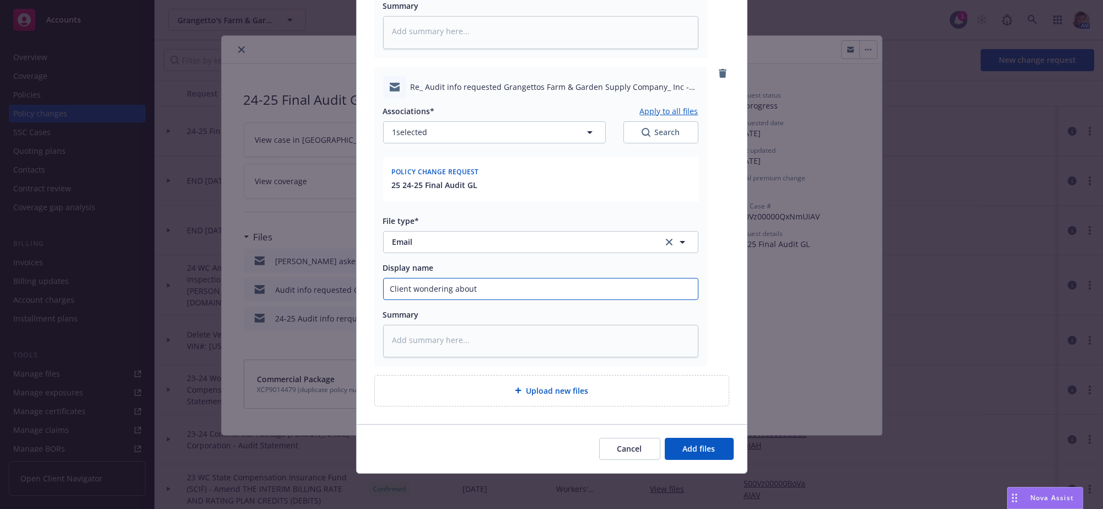
type input "Client wondering about v"
type textarea "x"
type input "Client wondering about ve"
type textarea "x"
type input "Client wondering about veh"
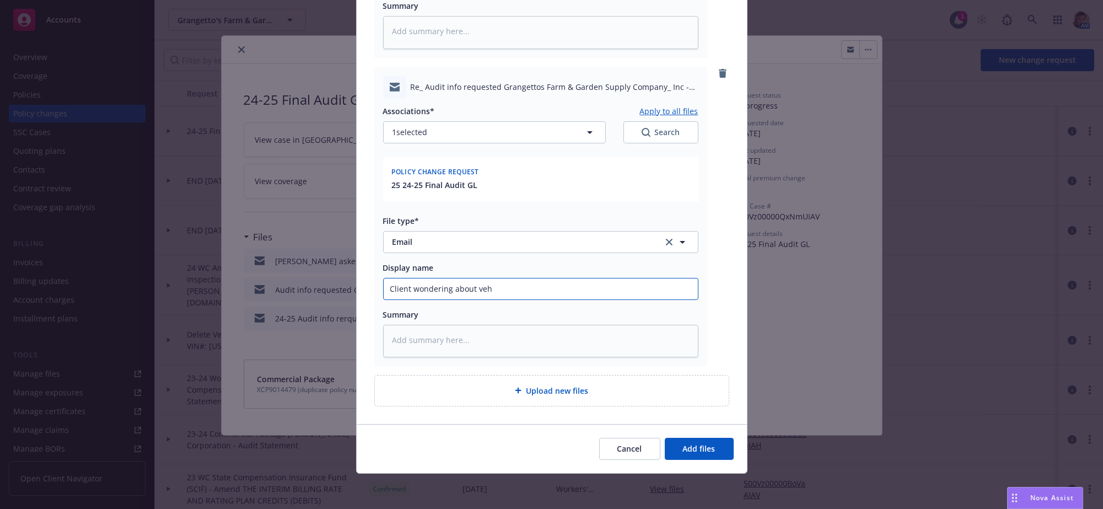
type textarea "x"
type input "Client wondering about vehi"
type textarea "x"
type input "Client wondering about vehic"
type textarea "x"
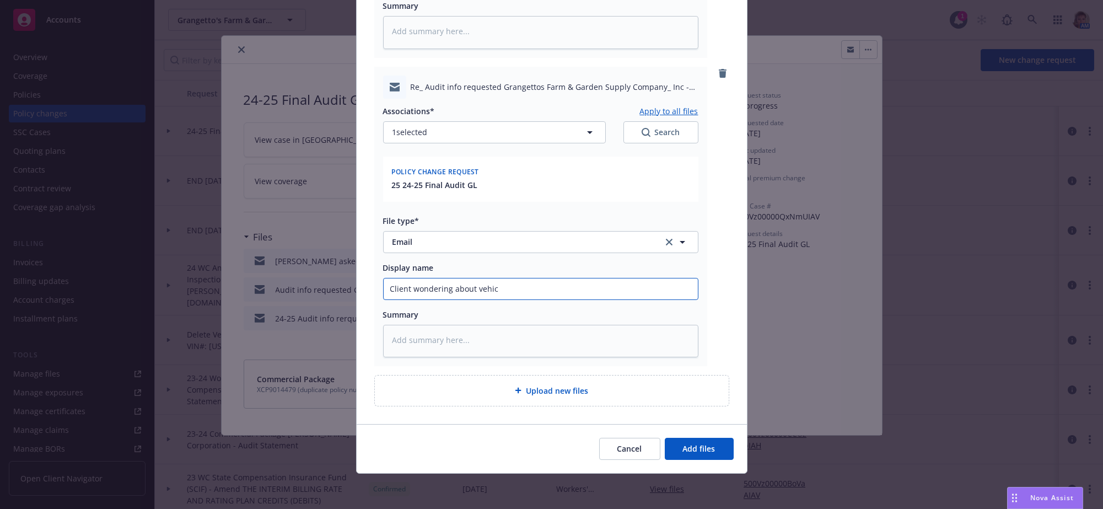
type input "Client wondering about vehicl"
type textarea "x"
type input "Client wondering about vehicle"
type textarea "x"
type input "Client wondering about vehicle"
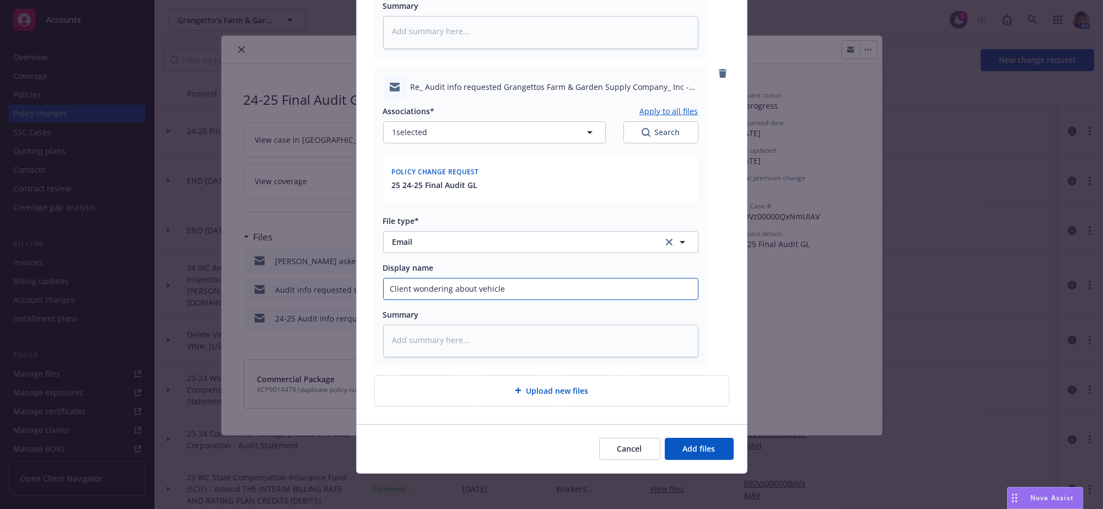
type textarea "x"
type input "Client wondering about vehicle li"
type textarea "x"
type input "Client wondering about vehicle lis"
type textarea "x"
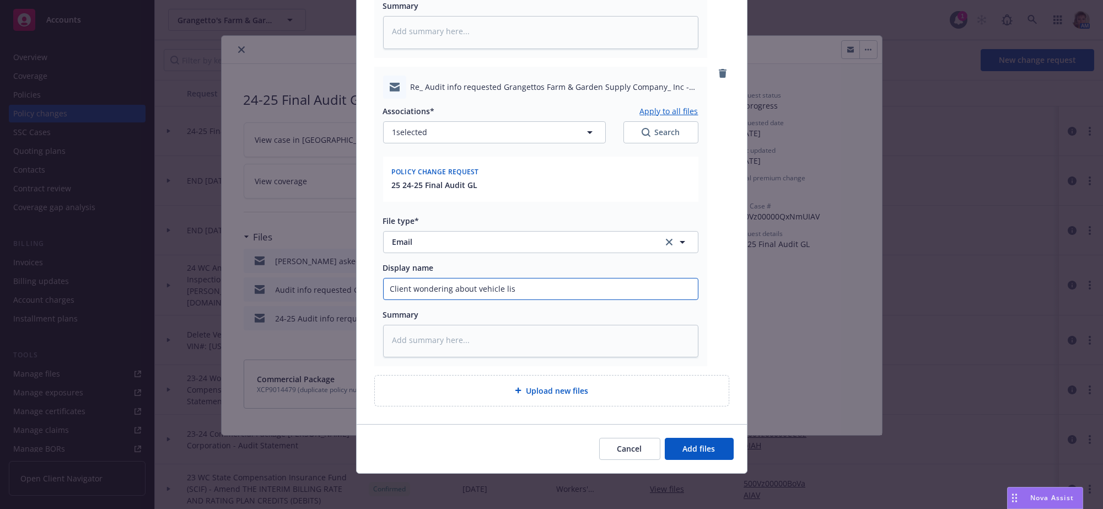
type input "Client wondering about vehicle list"
type textarea "x"
type input "Client wondering about vehicle list"
type textarea "x"
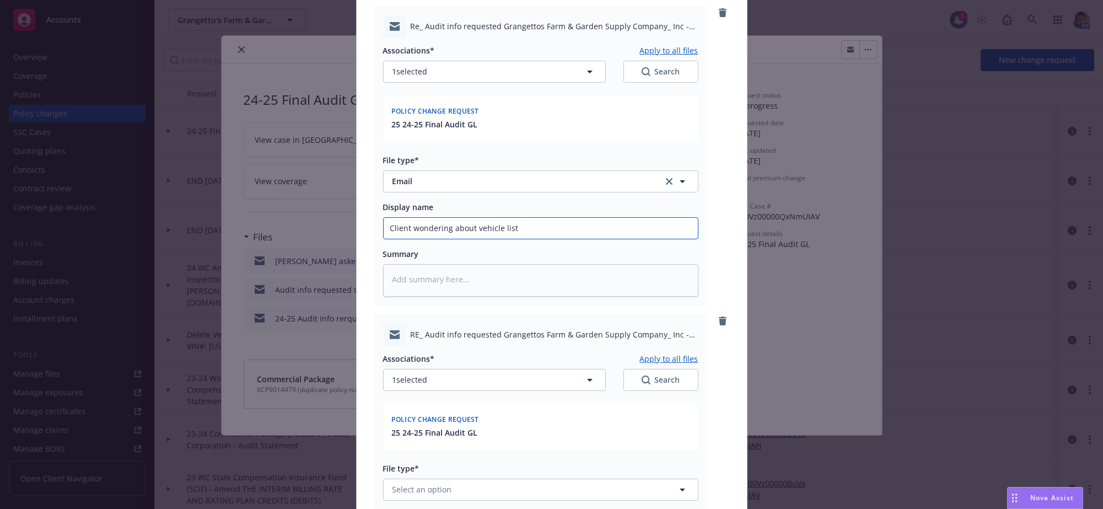
scroll to position [763, 0]
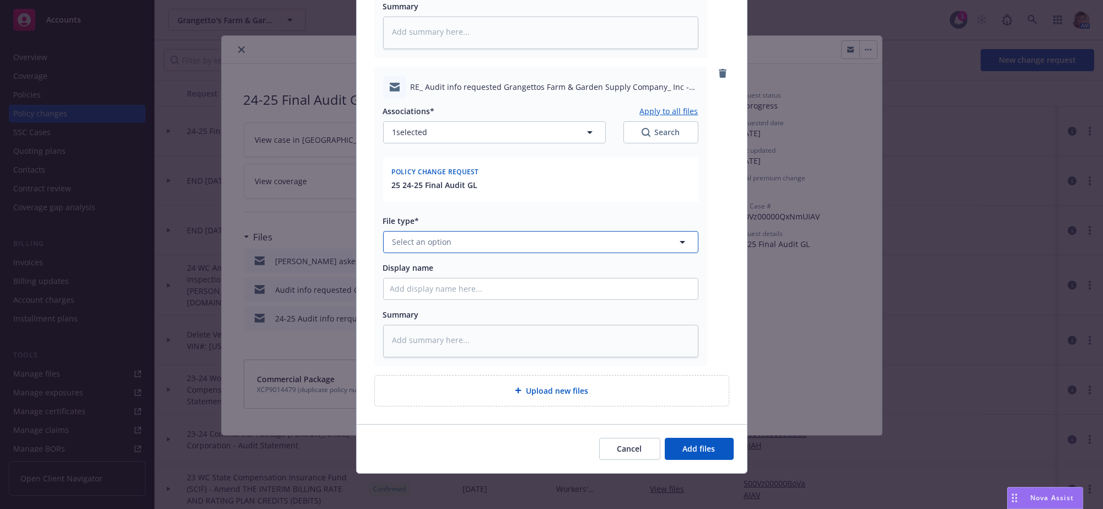
click at [459, 231] on button "Select an option" at bounding box center [540, 242] width 315 height 22
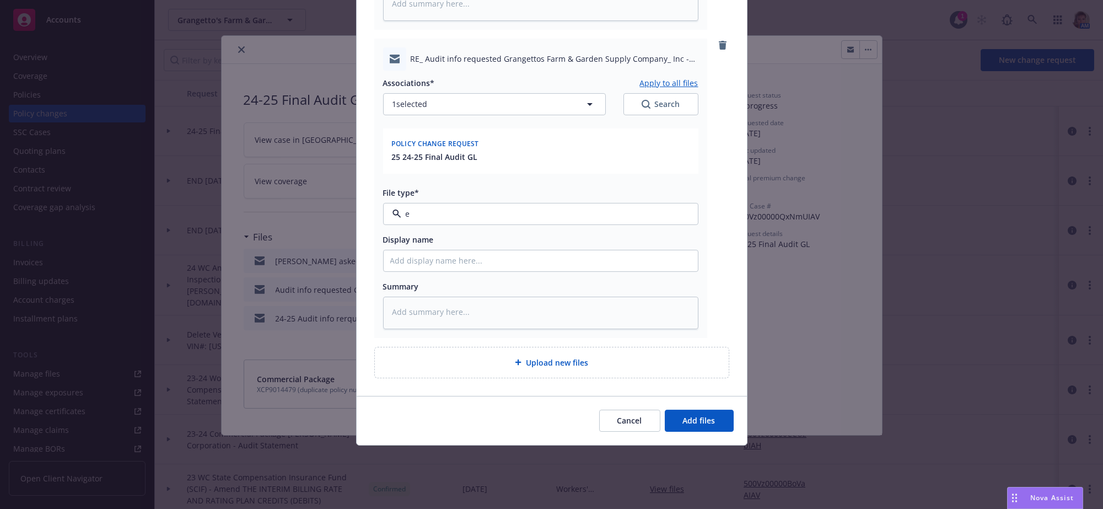
type input "em"
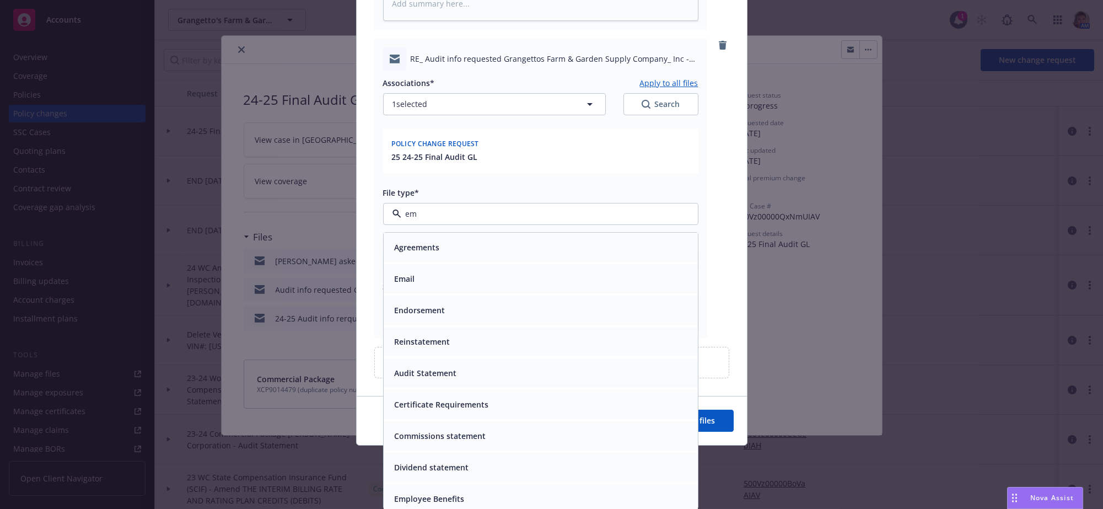
click at [466, 287] on div "Email" at bounding box center [540, 279] width 301 height 16
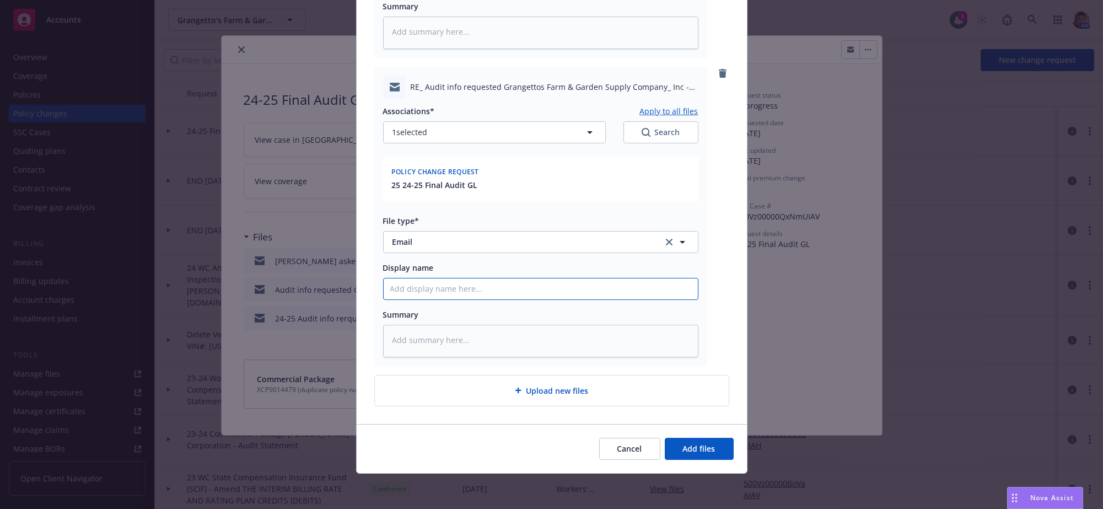
type textarea "x"
type input "P"
type textarea "x"
type input "Pr"
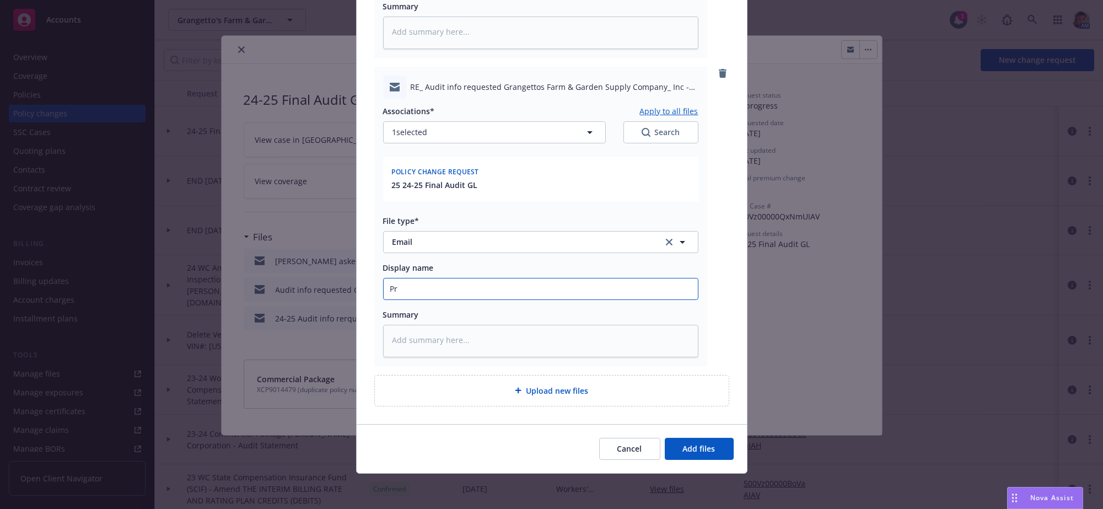
type textarea "x"
type input "Pro"
type textarea "x"
type input "Prov"
type textarea "x"
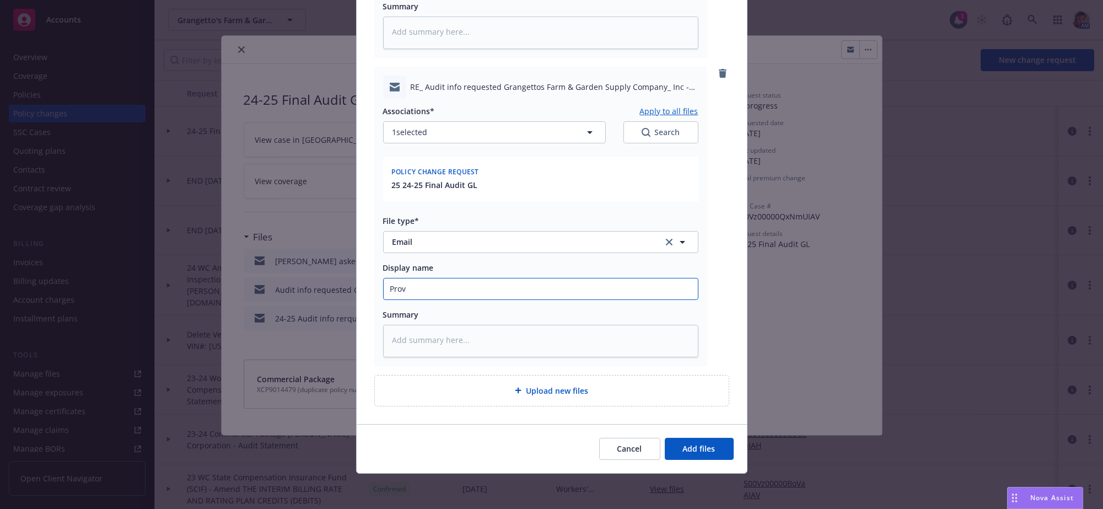
type input "Provi"
type textarea "x"
type input "Provid"
type textarea "x"
type input "Provide"
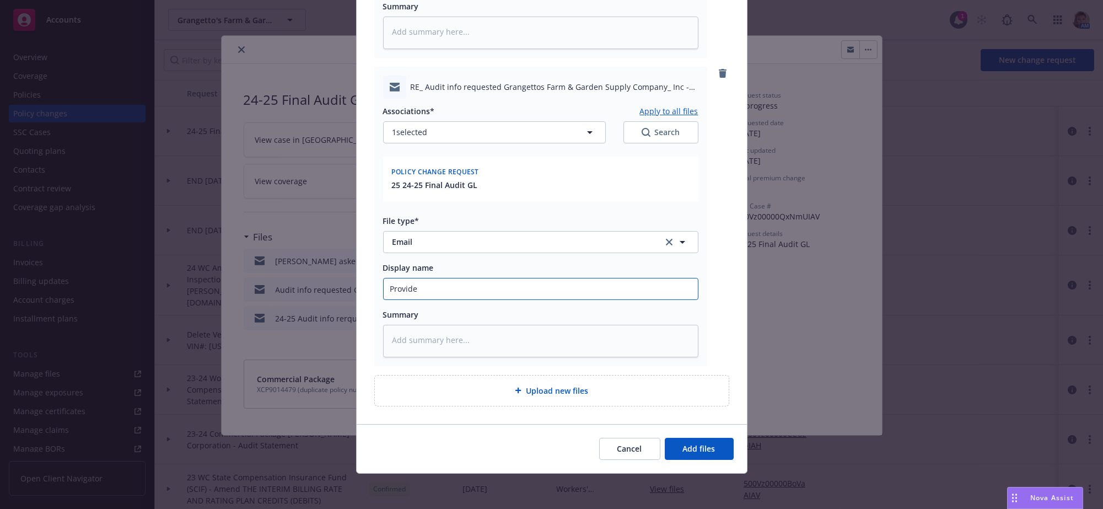
type textarea "x"
type input "Provided"
type textarea "x"
type input "Provided"
type textarea "x"
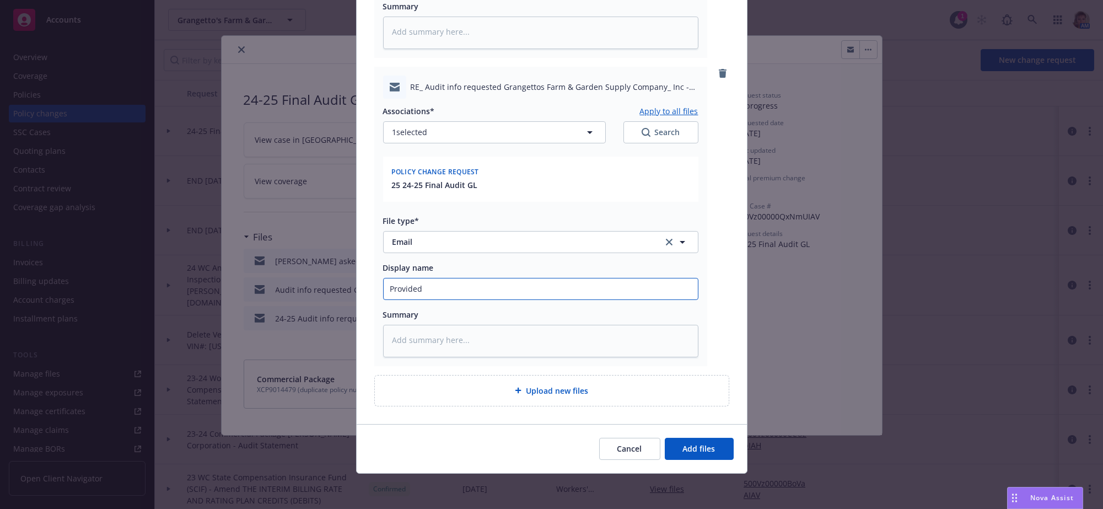
type input "Provided c"
type textarea "x"
type input "Provided cli"
type textarea "x"
type input "Provided clien"
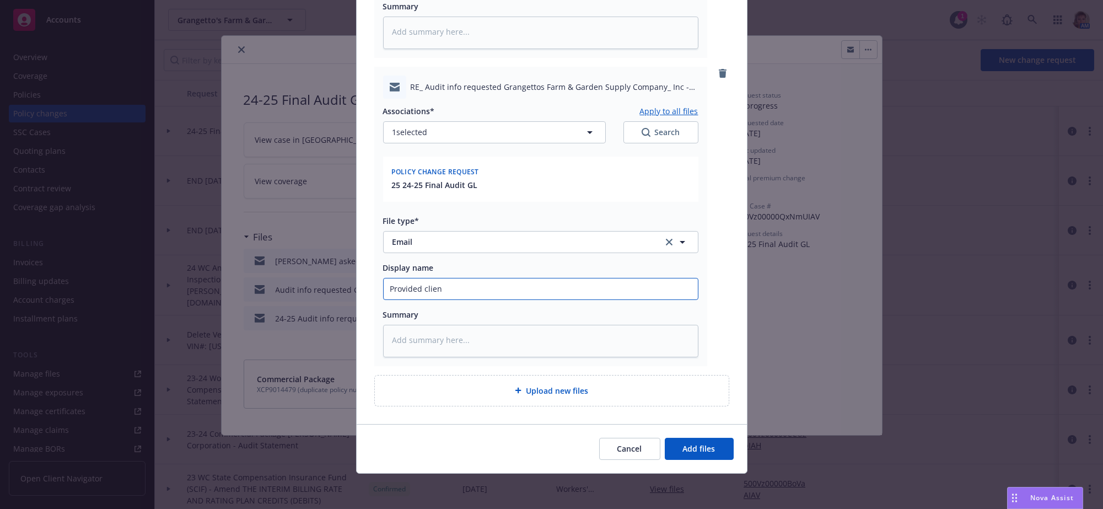
type textarea "x"
type input "Provided client"
type textarea "x"
type input "Provided client t"
type textarea "x"
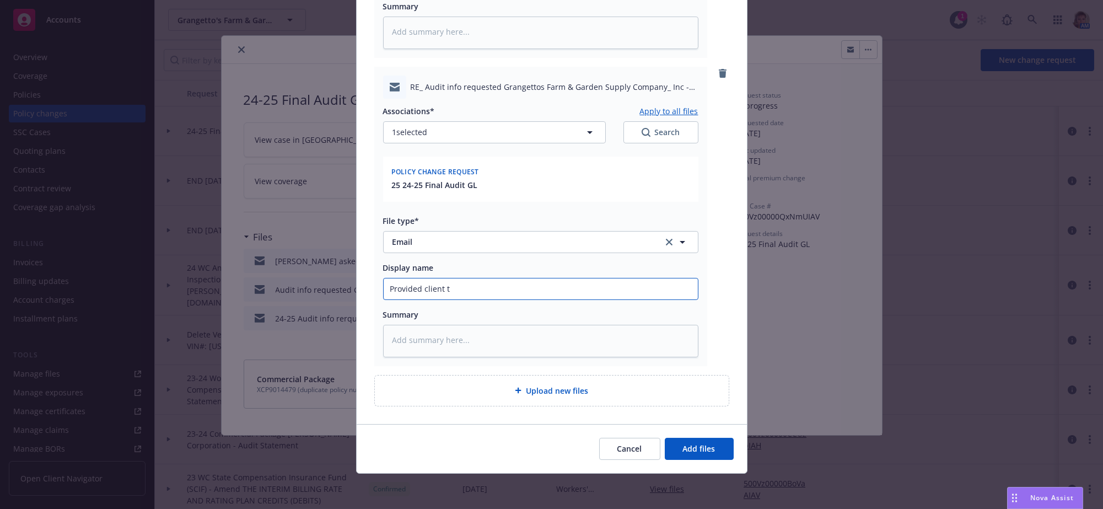
type input "Provided client th"
type textarea "x"
type input "Provided client the"
type textarea "x"
type input "Provided client the"
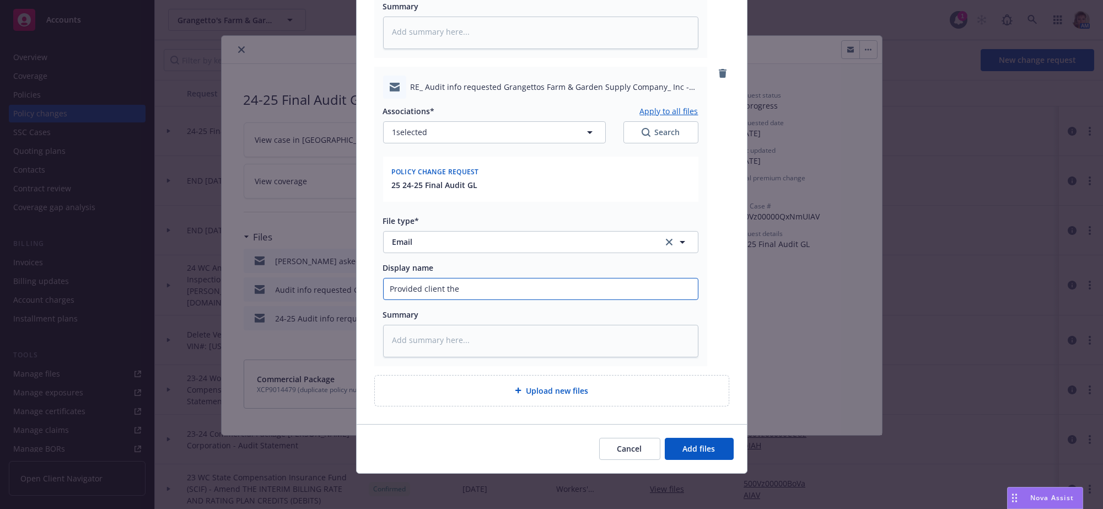
type textarea "x"
type input "Provided client the v"
type textarea "x"
type input "Provided client the ve"
type textarea "x"
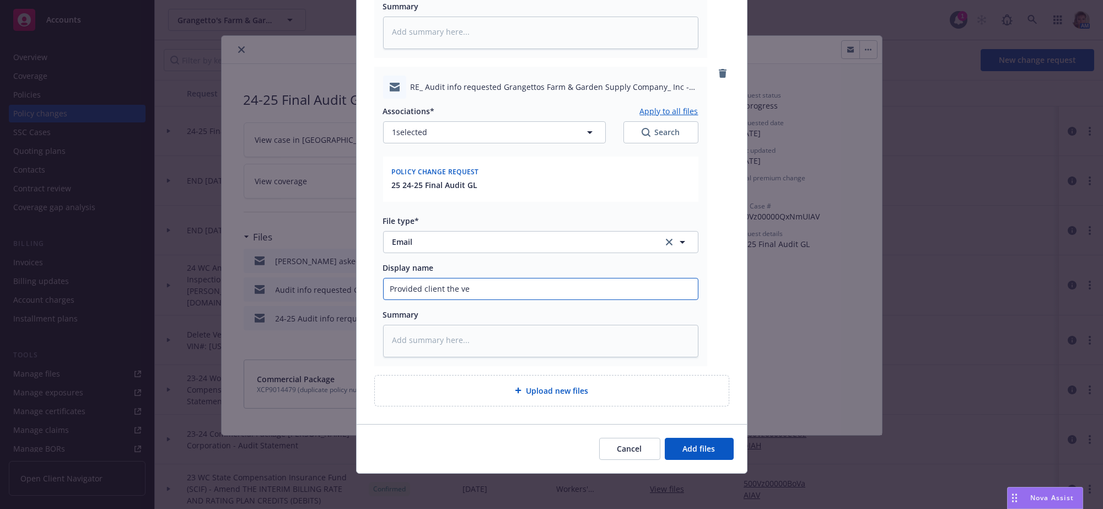
type input "Provided client the veh"
type textarea "x"
type input "Provided client the vehi"
type textarea "x"
type input "Provided client the vehic"
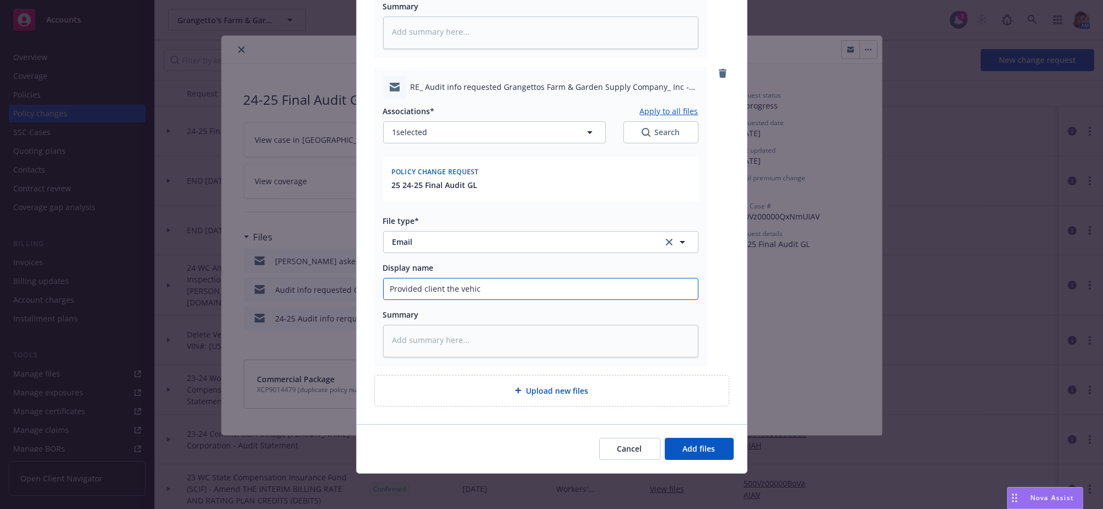
type textarea "x"
type input "Provided client the vehicl"
type textarea "x"
type input "Provided client the vehiclee"
type textarea "x"
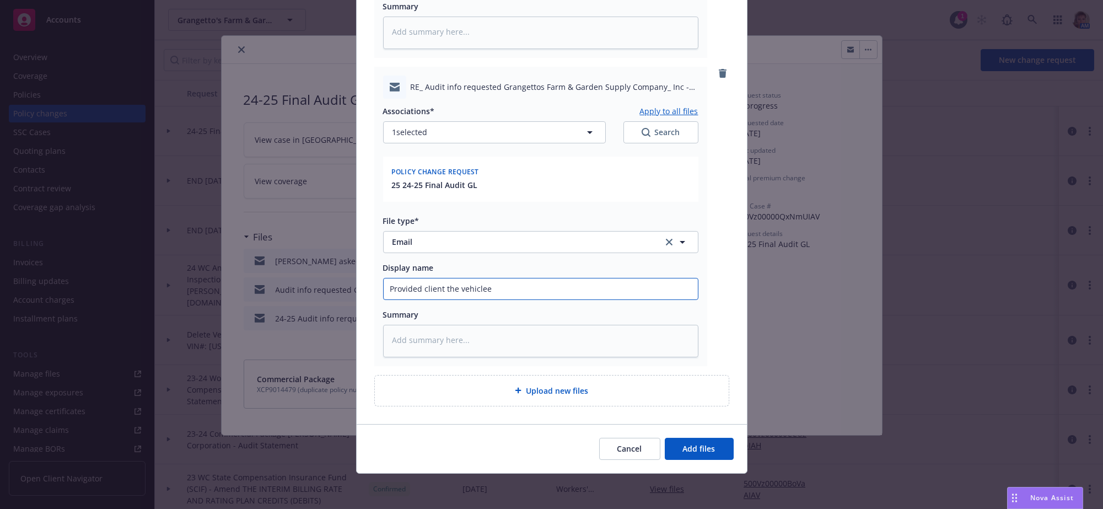
type input "Provided client the vehiclee"
type textarea "x"
type input "Provided client the vehiclee l"
type textarea "x"
type input "Provided client the vehiclee li"
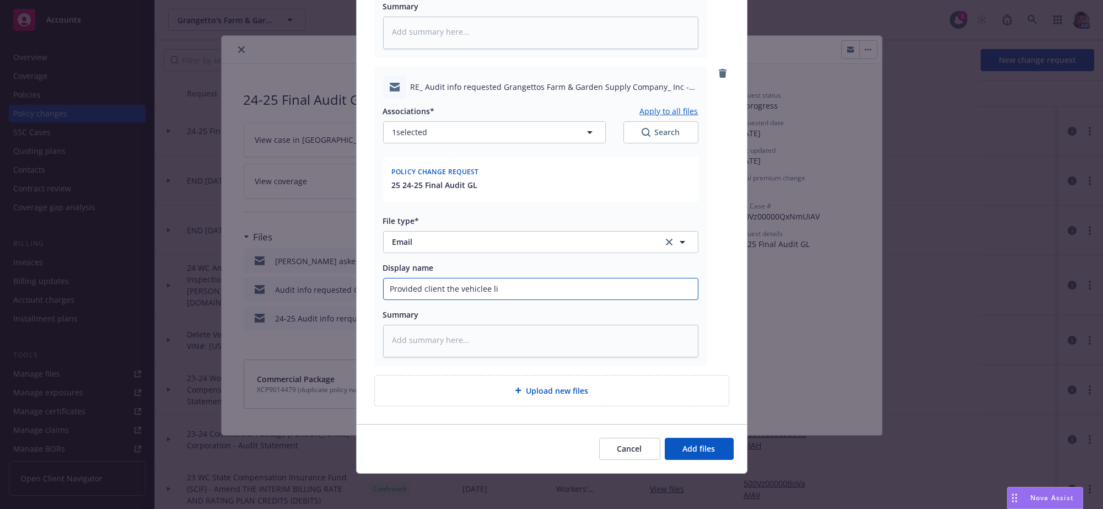
type textarea "x"
type input "Provided client the vehiclee lis"
type textarea "x"
type input "Provided client the vehiclee list"
type textarea "x"
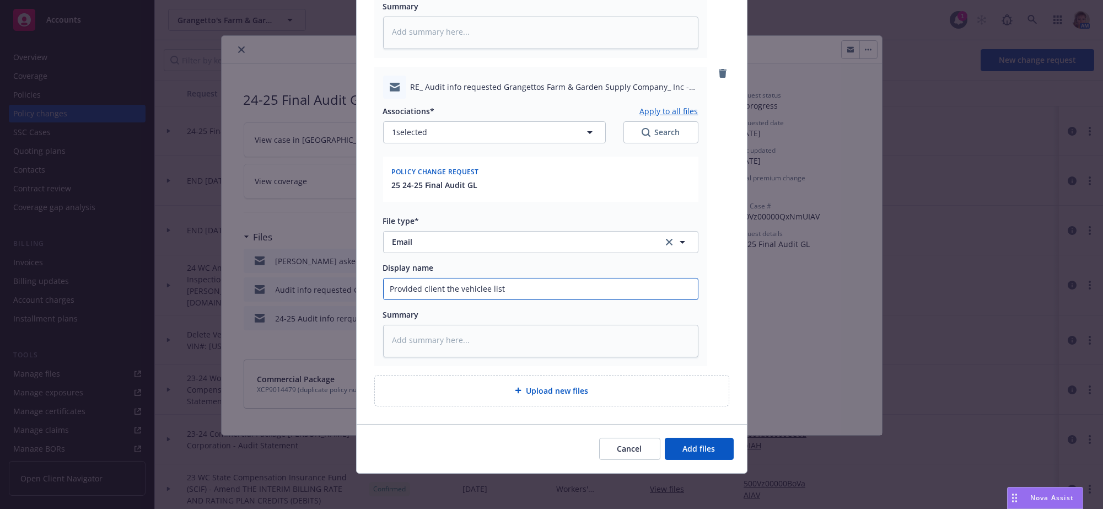
type input "Provided client the vehiclee list"
type textarea "x"
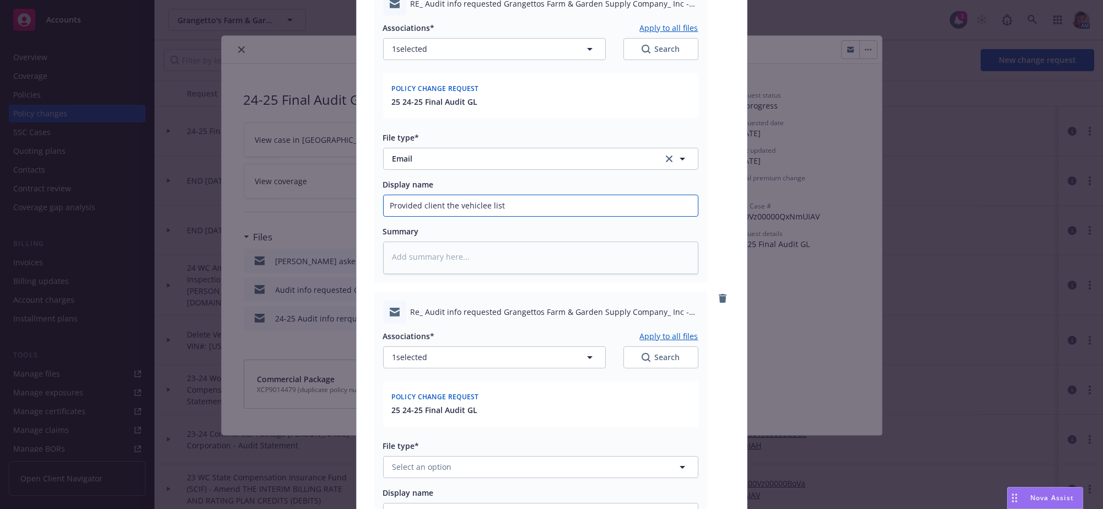
scroll to position [1093, 0]
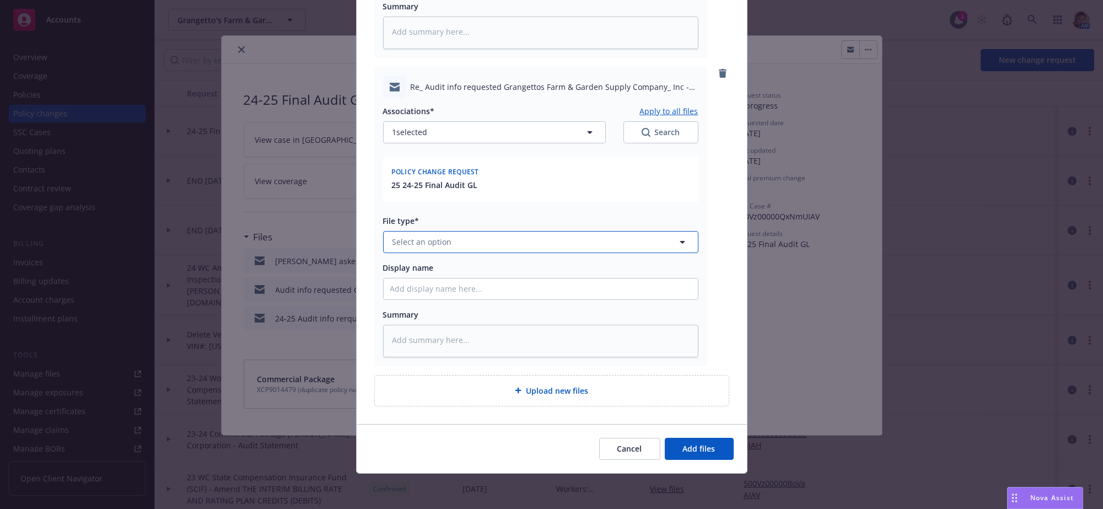
click at [455, 231] on button "Select an option" at bounding box center [540, 242] width 315 height 22
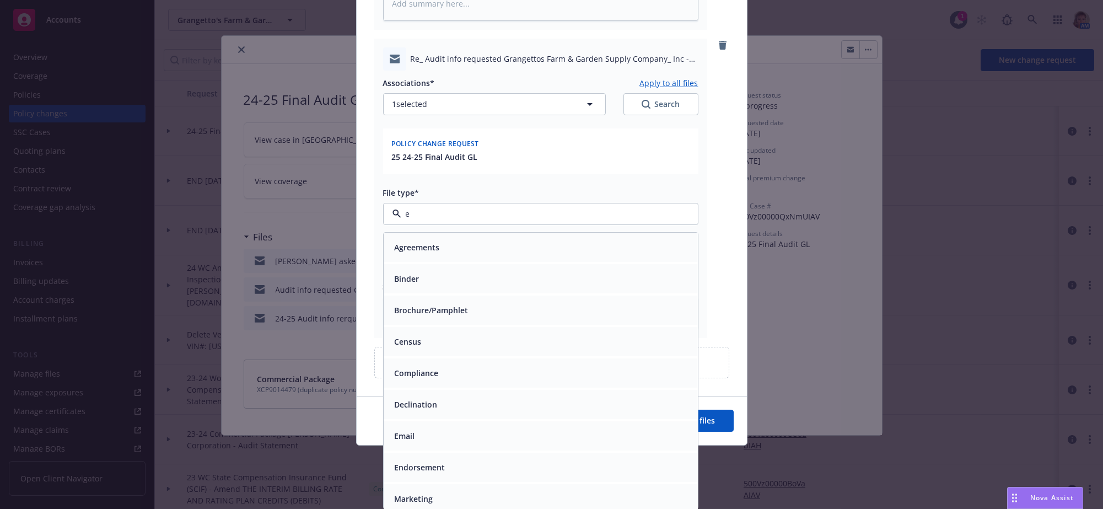
type input "em"
click at [449, 287] on div "Email" at bounding box center [540, 279] width 301 height 16
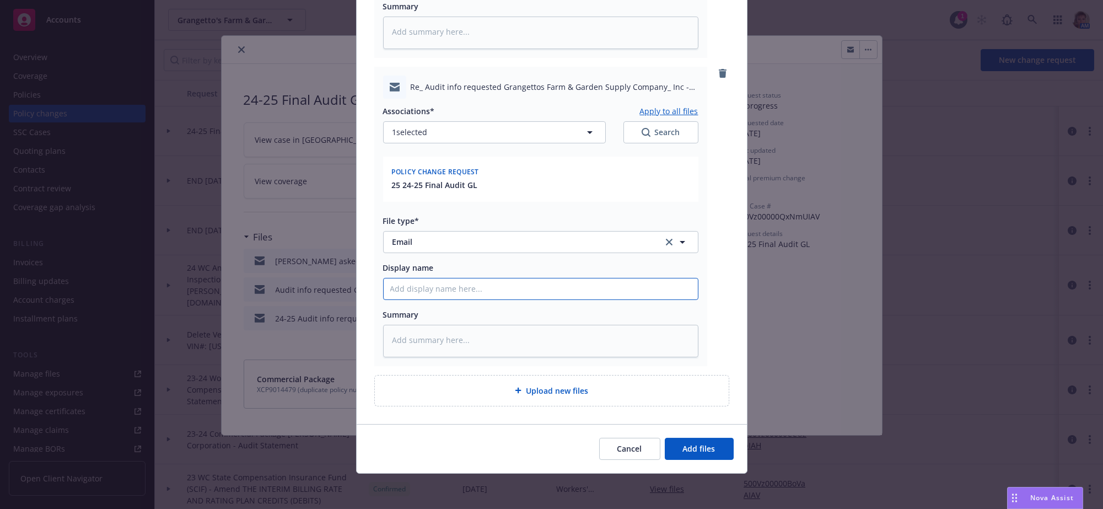
type textarea "x"
type input "l"
type textarea "x"
type input "li"
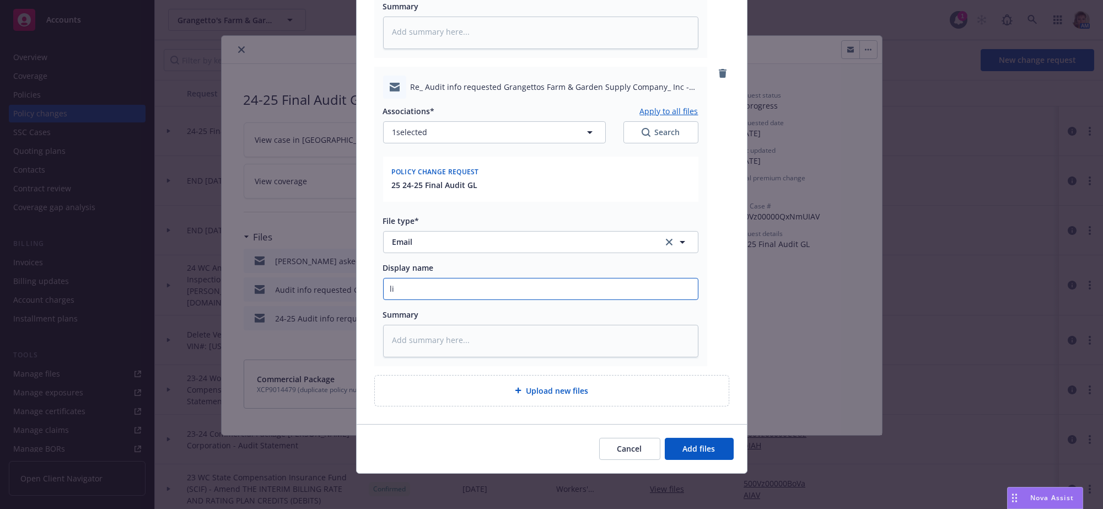
type textarea "x"
type input "l"
type textarea "x"
type input "Re"
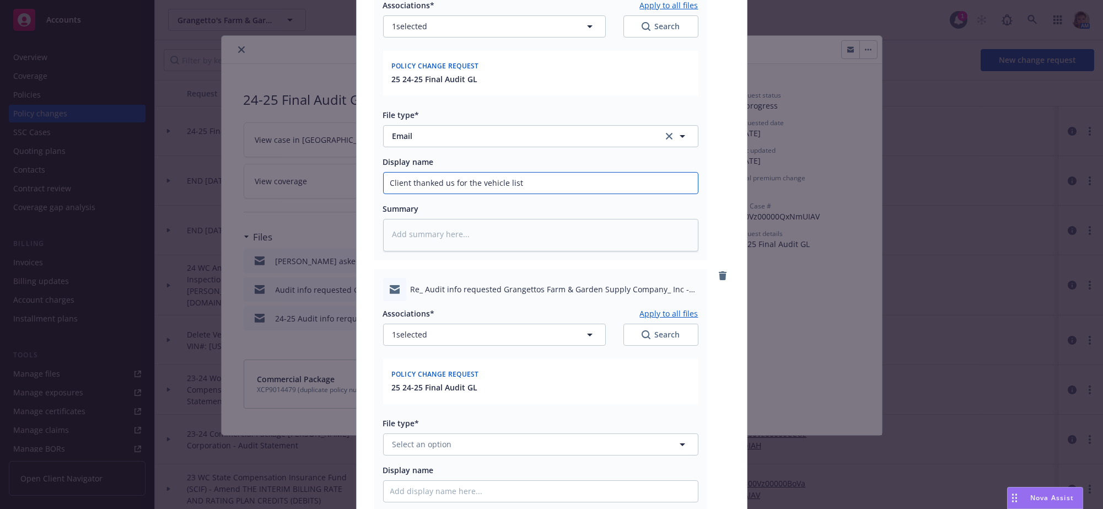
scroll to position [1425, 0]
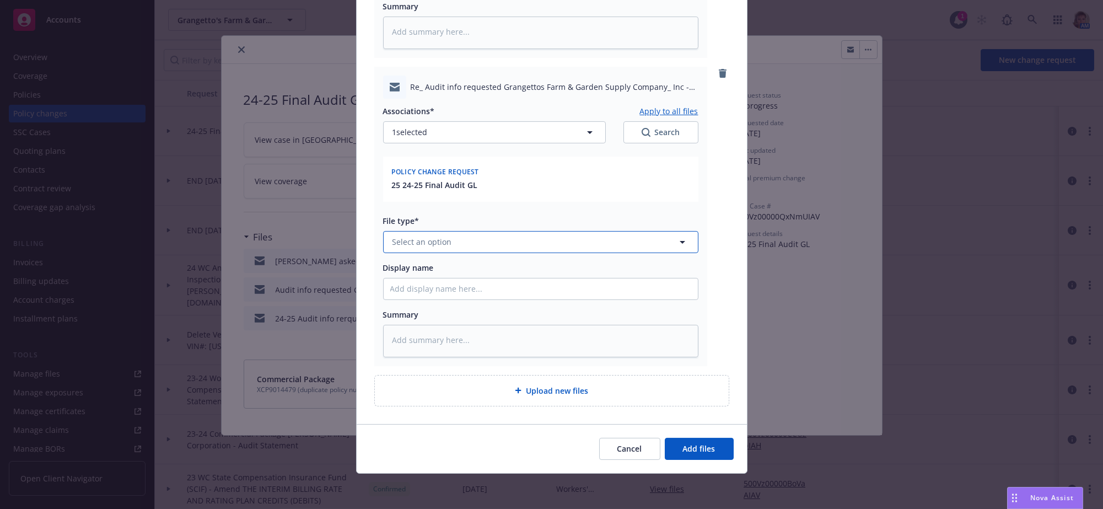
click at [458, 231] on button "Select an option" at bounding box center [540, 242] width 315 height 22
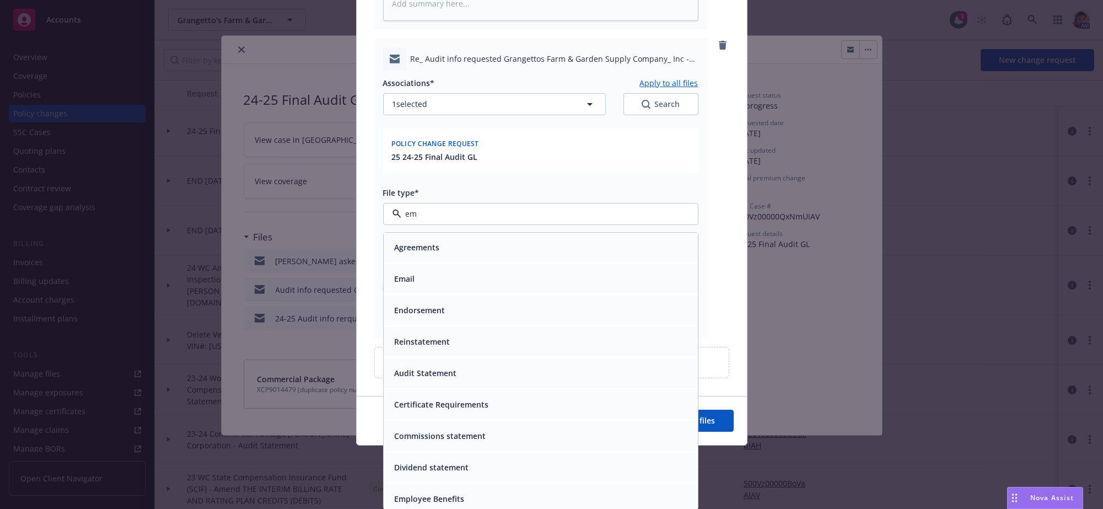
click at [554, 282] on div "Email" at bounding box center [540, 279] width 301 height 16
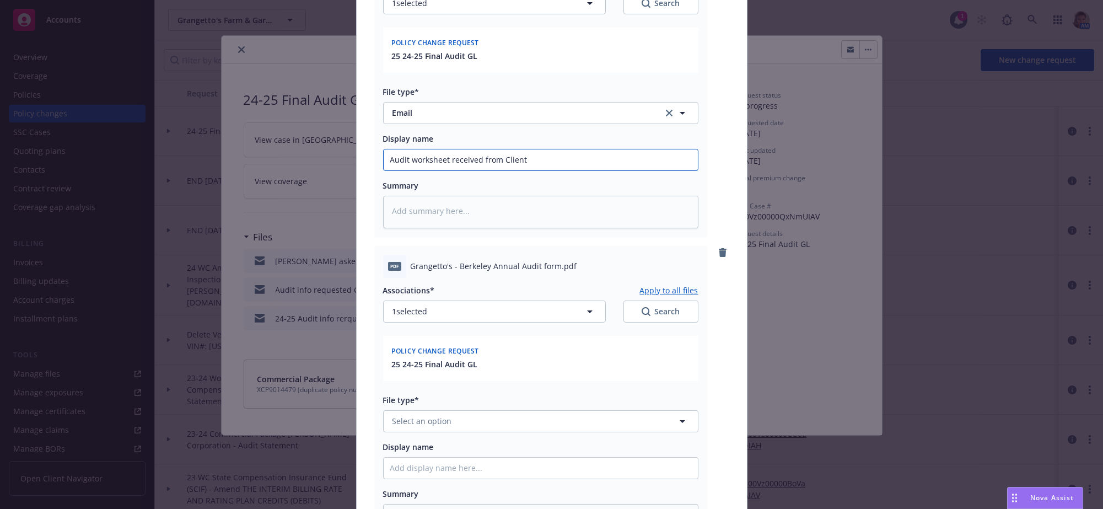
scroll to position [1756, 0]
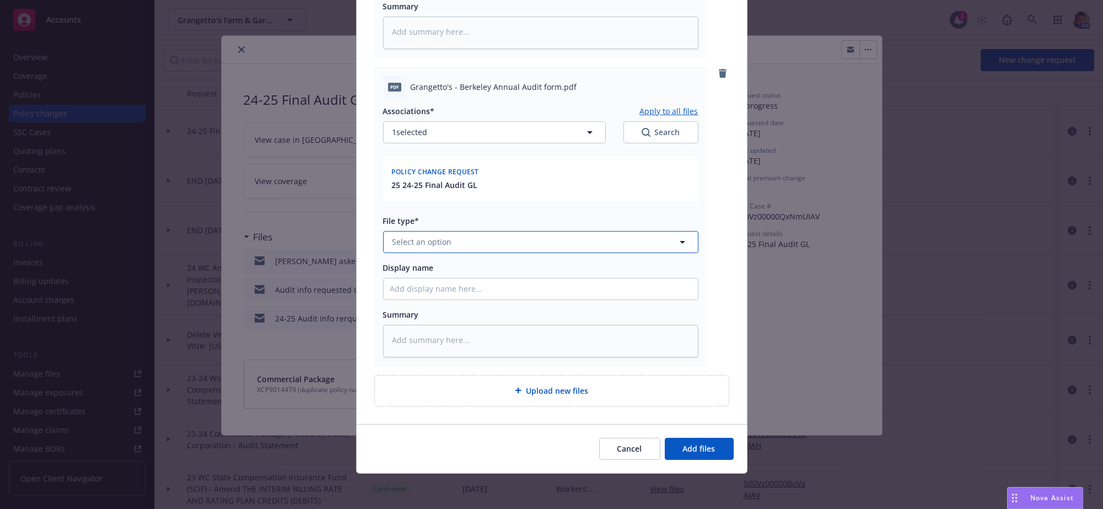
click at [432, 232] on button "Select an option" at bounding box center [540, 242] width 315 height 22
click at [442, 332] on span "Audit Request Form" at bounding box center [432, 338] width 75 height 12
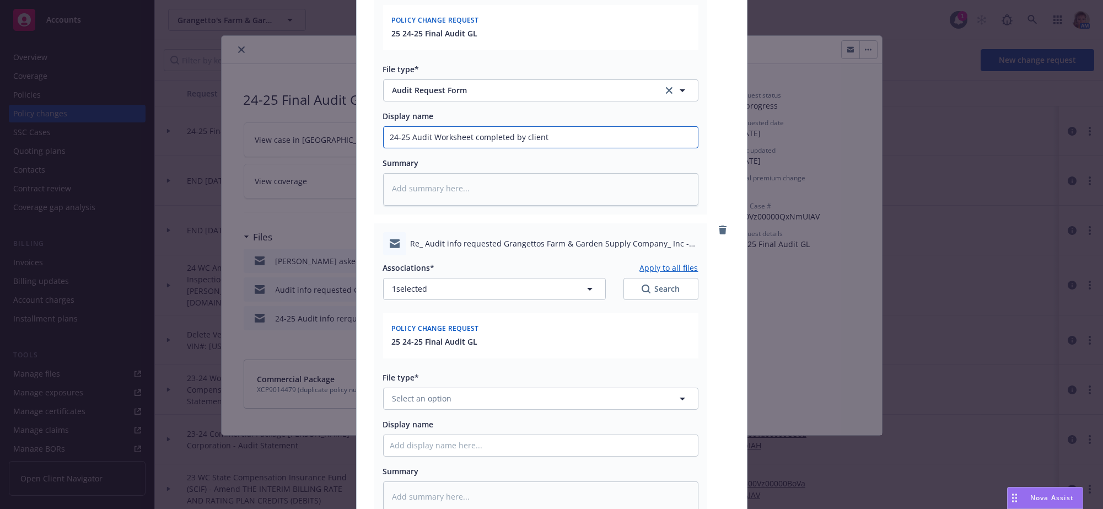
scroll to position [2086, 0]
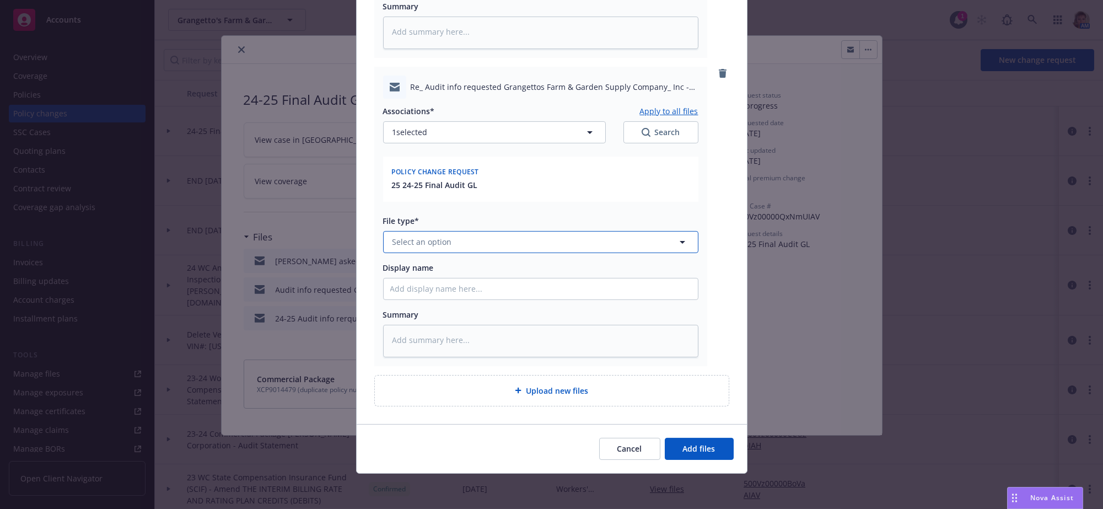
click at [503, 231] on button "Select an option" at bounding box center [540, 242] width 315 height 22
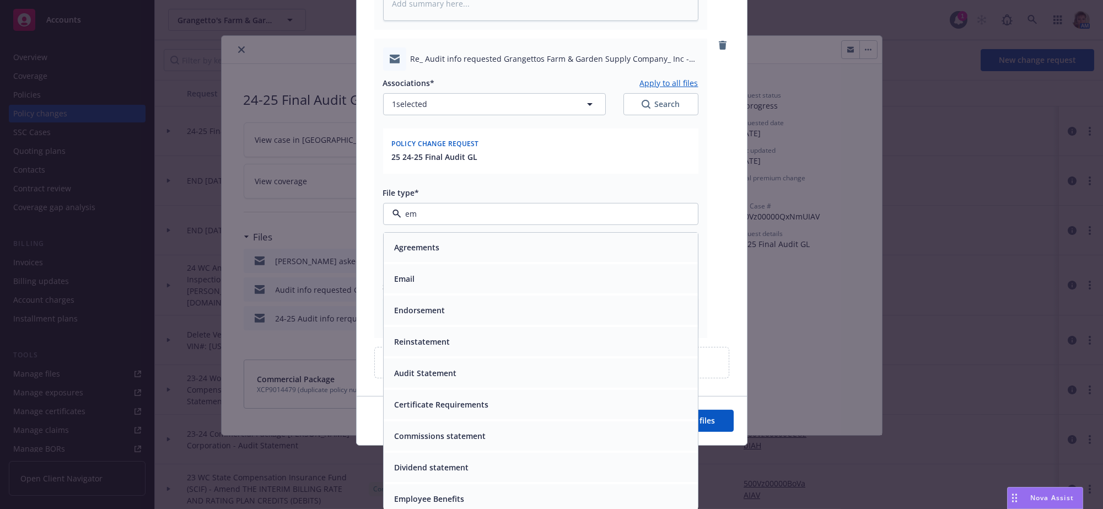
click at [444, 293] on div "Email" at bounding box center [541, 278] width 314 height 29
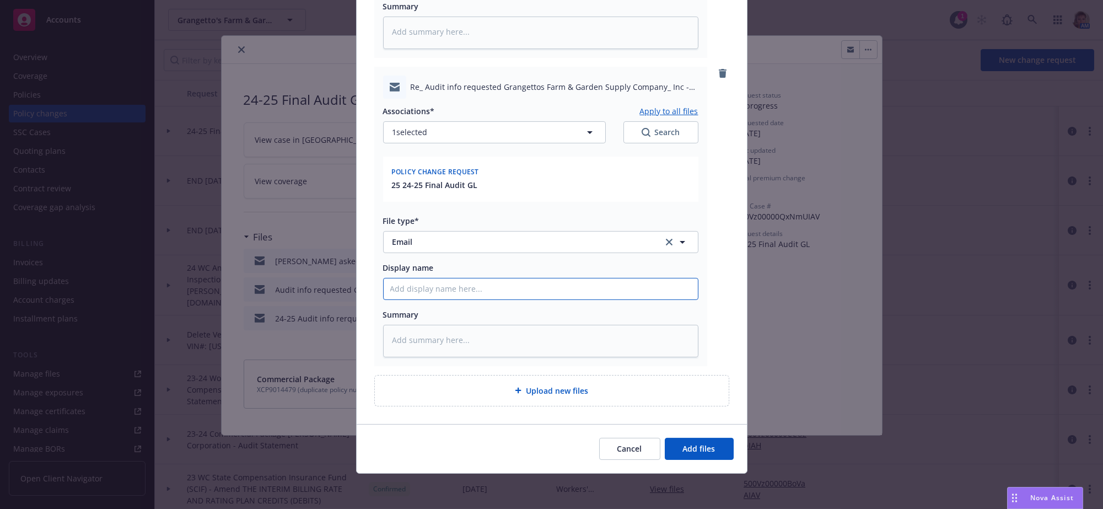
click at [716, 453] on button "Add files" at bounding box center [699, 449] width 69 height 22
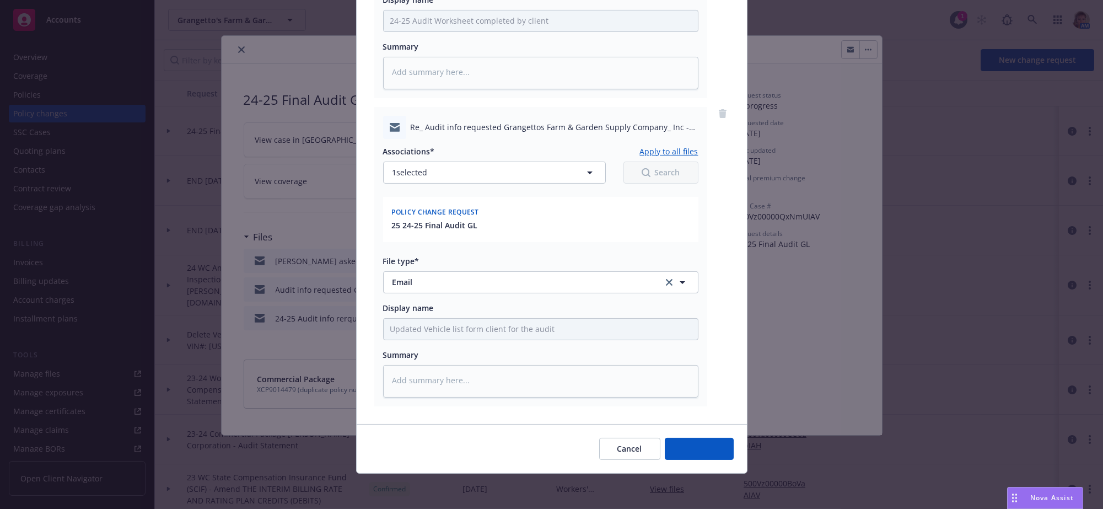
scroll to position [2043, 0]
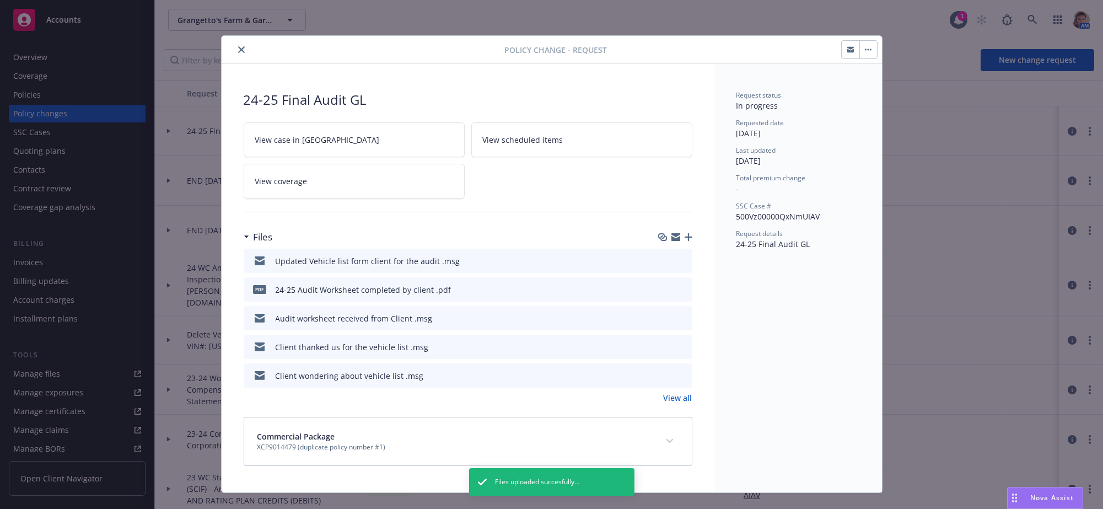
click at [685, 241] on icon "button" at bounding box center [689, 237] width 8 height 8
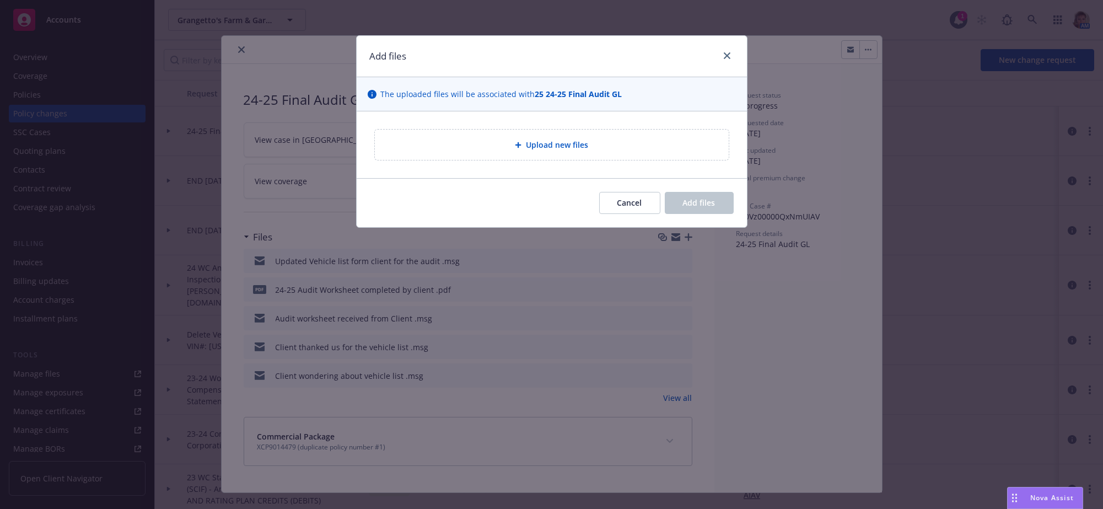
click at [809, 347] on div "Add files The uploaded files will be associated with 25 24-25 Final Audit GL Up…" at bounding box center [551, 254] width 1103 height 509
click at [631, 208] on button "Cancel" at bounding box center [629, 203] width 61 height 22
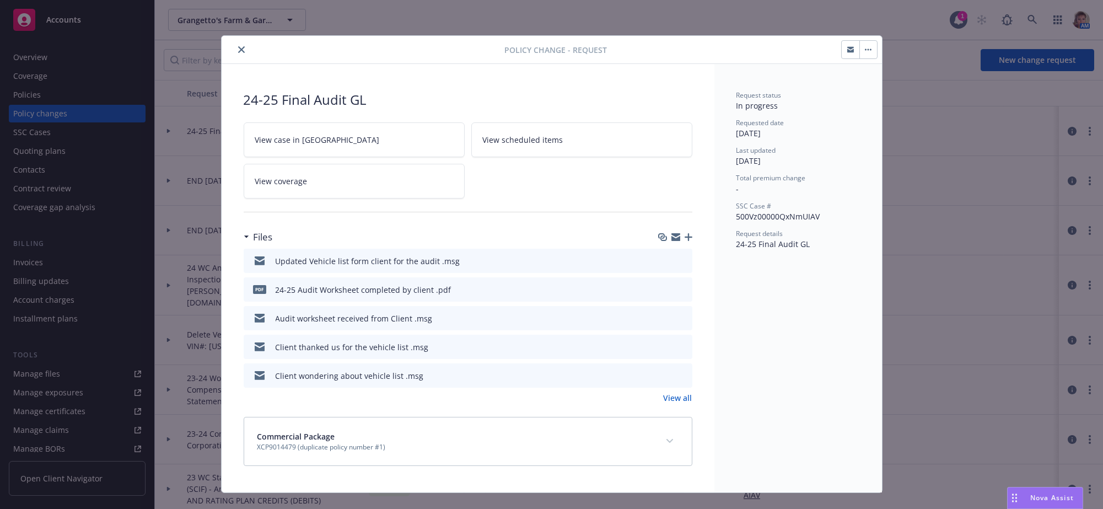
click at [860, 47] on button "button" at bounding box center [869, 50] width 18 height 18
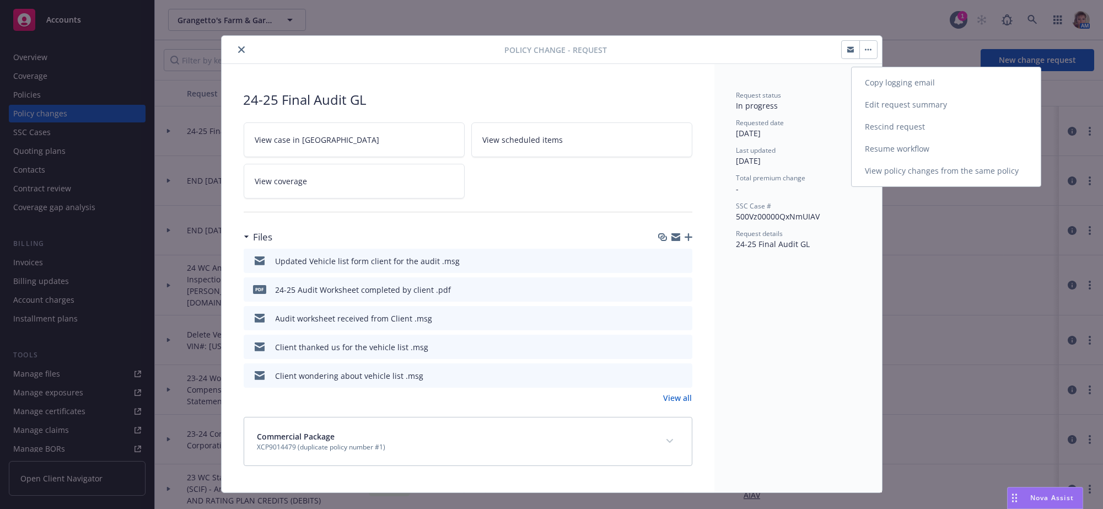
drag, startPoint x: 894, startPoint y: 88, endPoint x: 973, endPoint y: 115, distance: 84.1
click at [894, 88] on link "Copy logging email" at bounding box center [946, 83] width 189 height 22
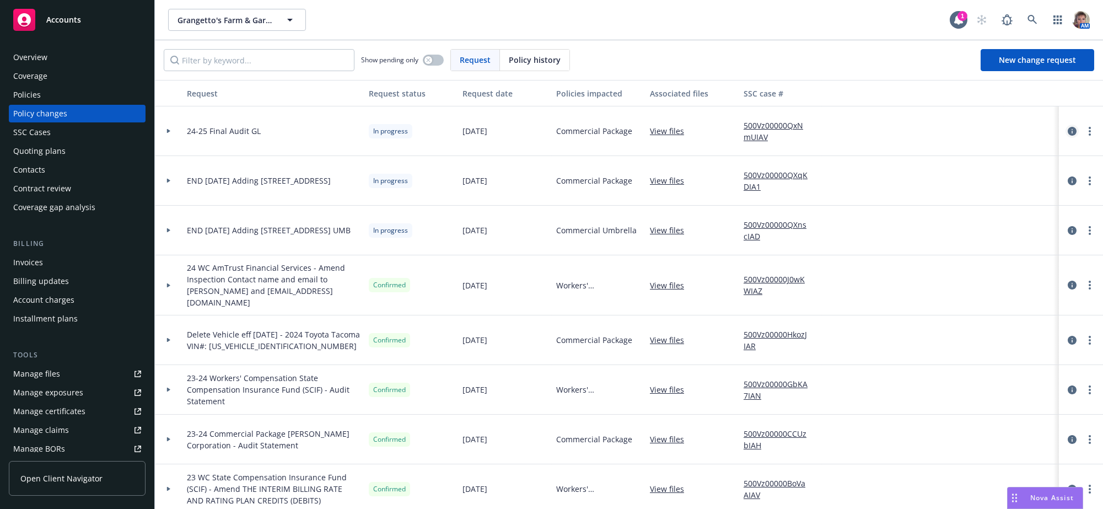
click at [1068, 136] on icon "circleInformation" at bounding box center [1072, 131] width 9 height 9
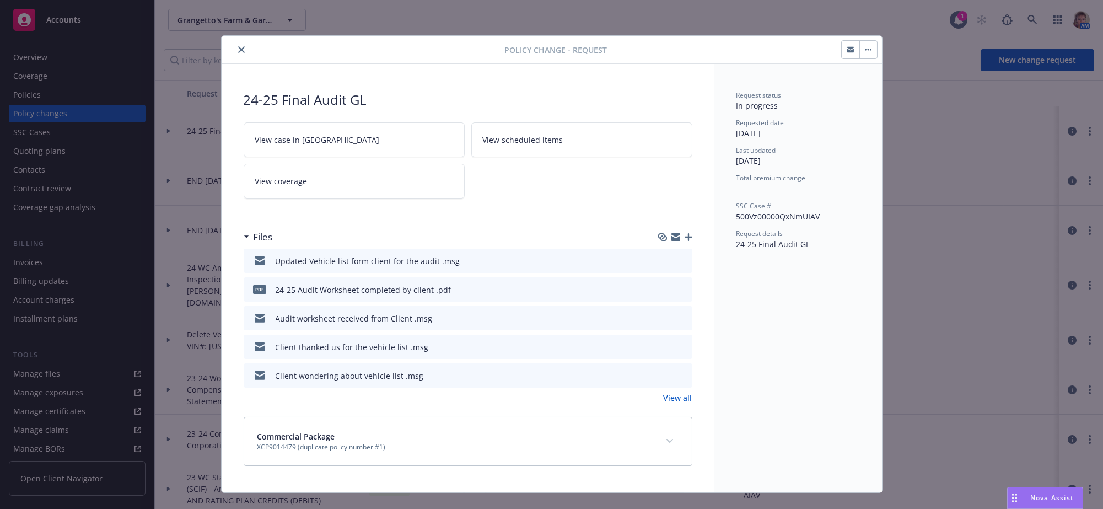
scroll to position [13, 0]
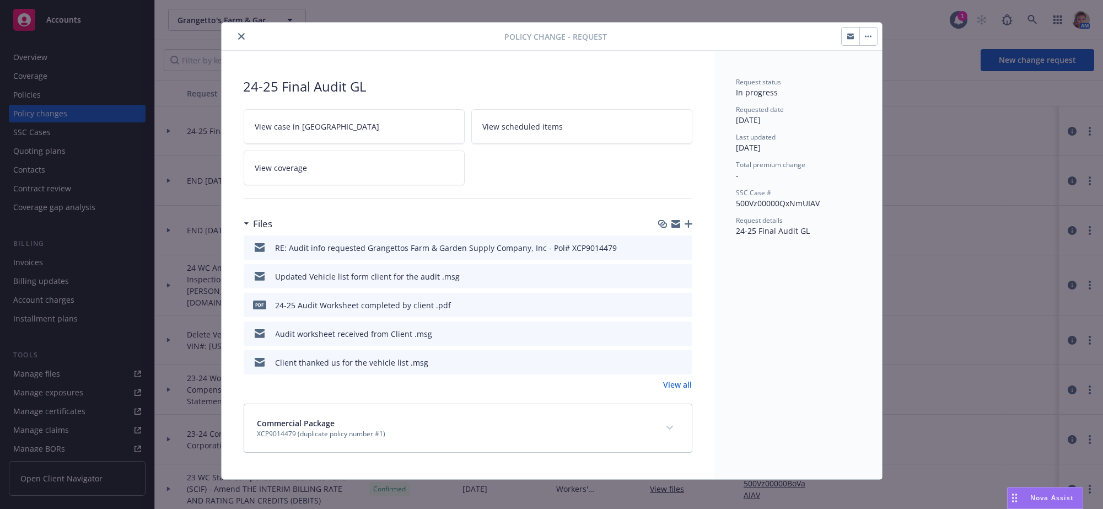
click at [685, 228] on icon "button" at bounding box center [689, 224] width 8 height 8
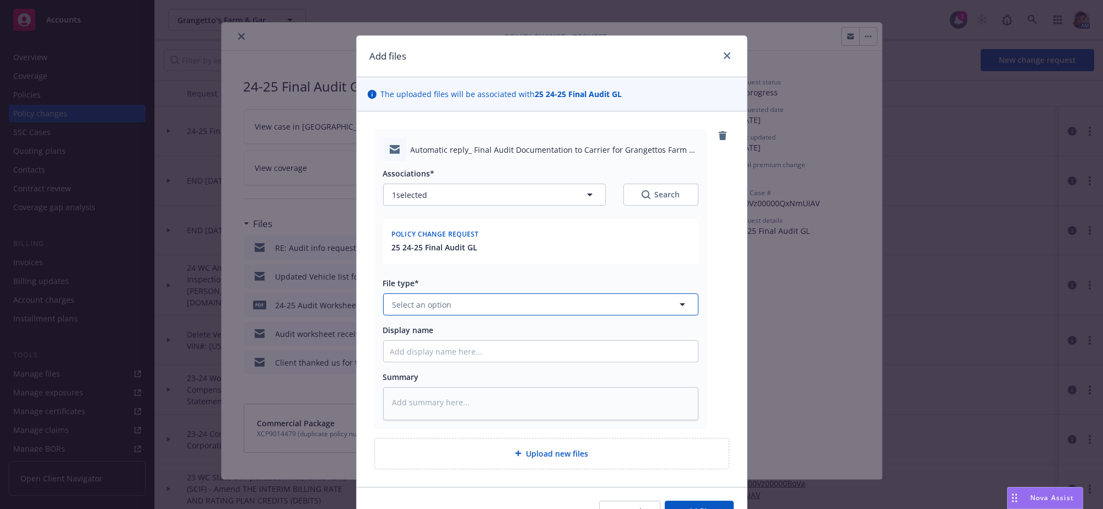
click at [463, 315] on button "Select an option" at bounding box center [540, 304] width 315 height 22
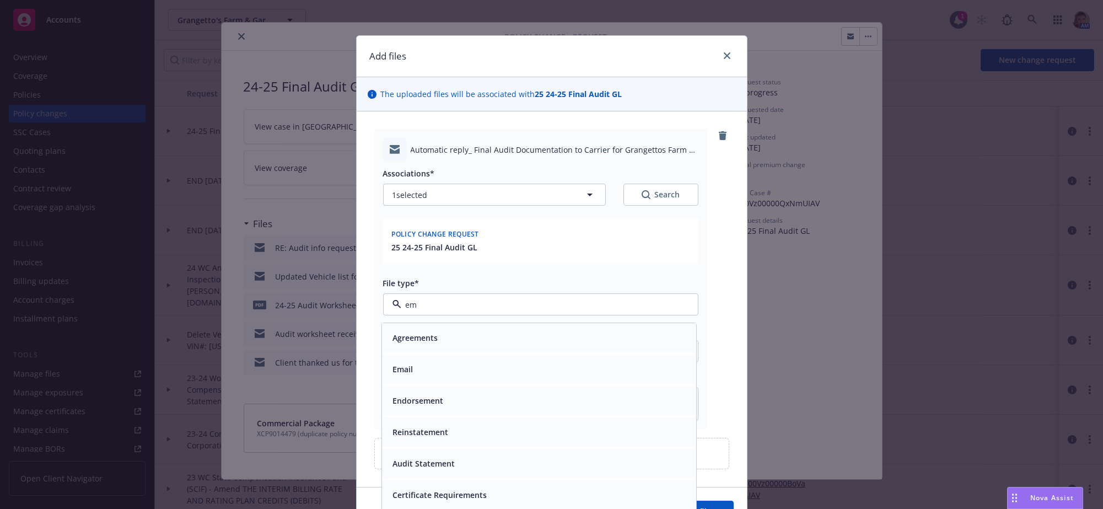
drag, startPoint x: 462, startPoint y: 395, endPoint x: 429, endPoint y: 366, distance: 43.4
click at [459, 378] on div "Email" at bounding box center [538, 370] width 301 height 16
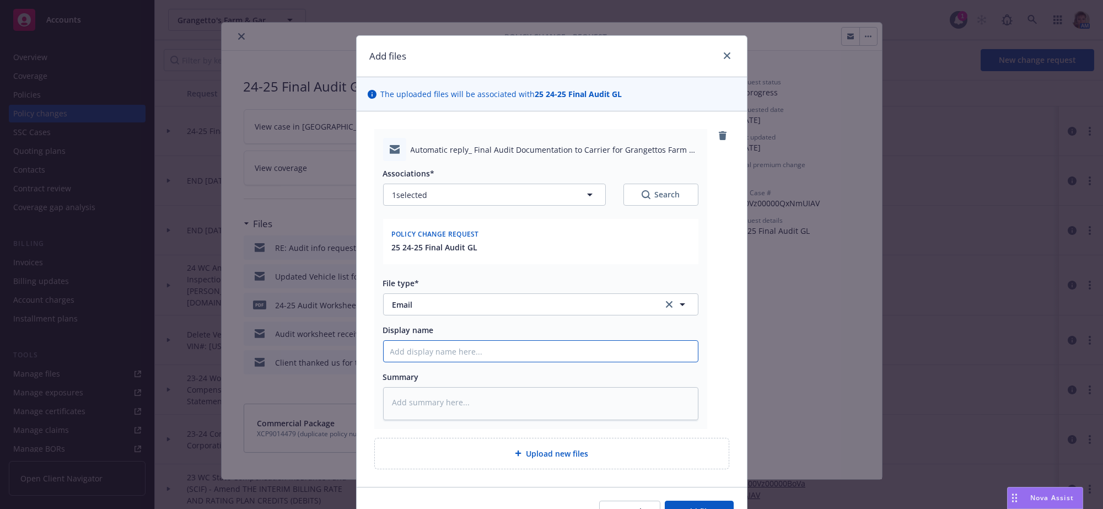
click at [422, 362] on input "Display name" at bounding box center [541, 351] width 314 height 21
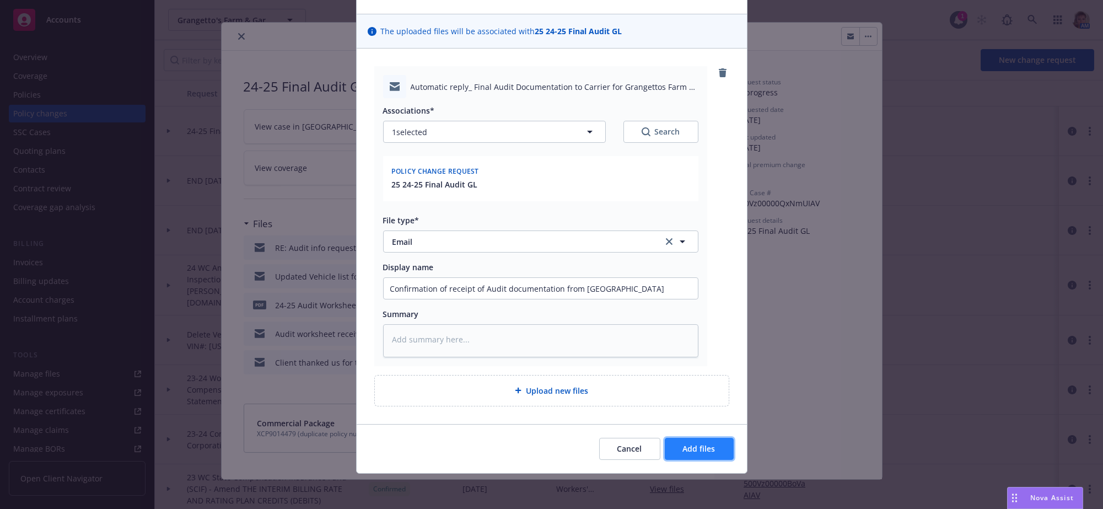
click at [699, 443] on span "Add files" at bounding box center [699, 448] width 33 height 10
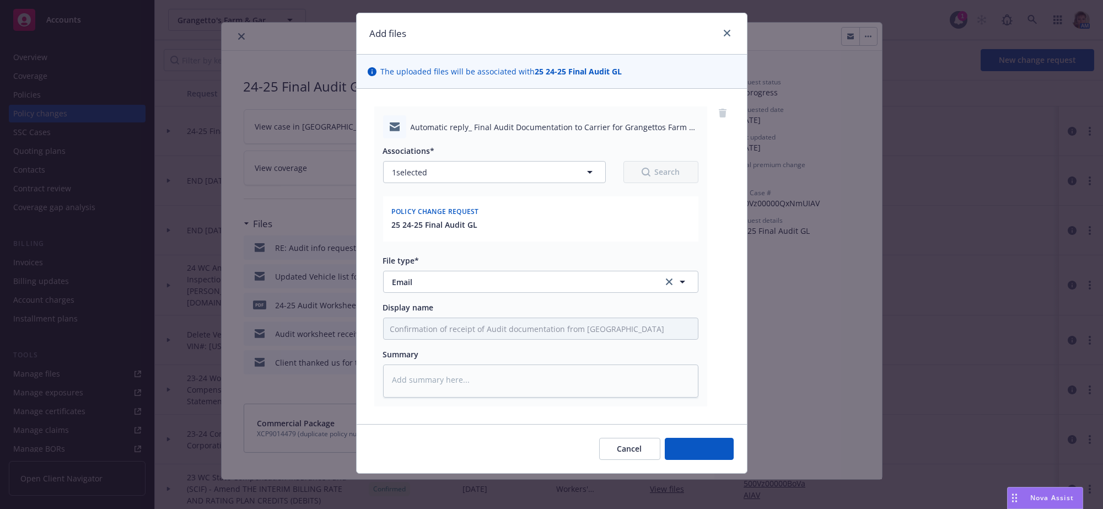
scroll to position [57, 0]
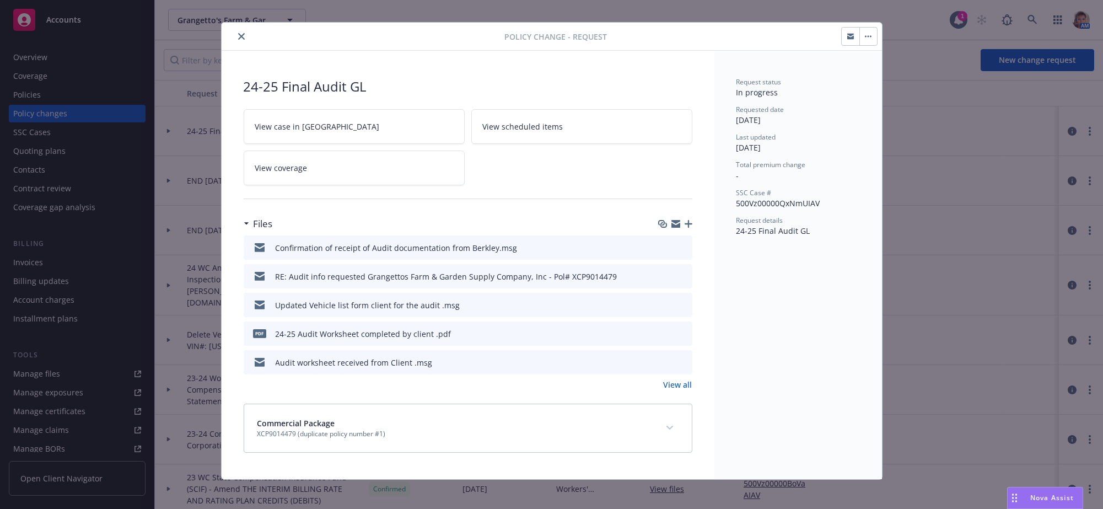
click at [238, 38] on icon "close" at bounding box center [241, 36] width 7 height 7
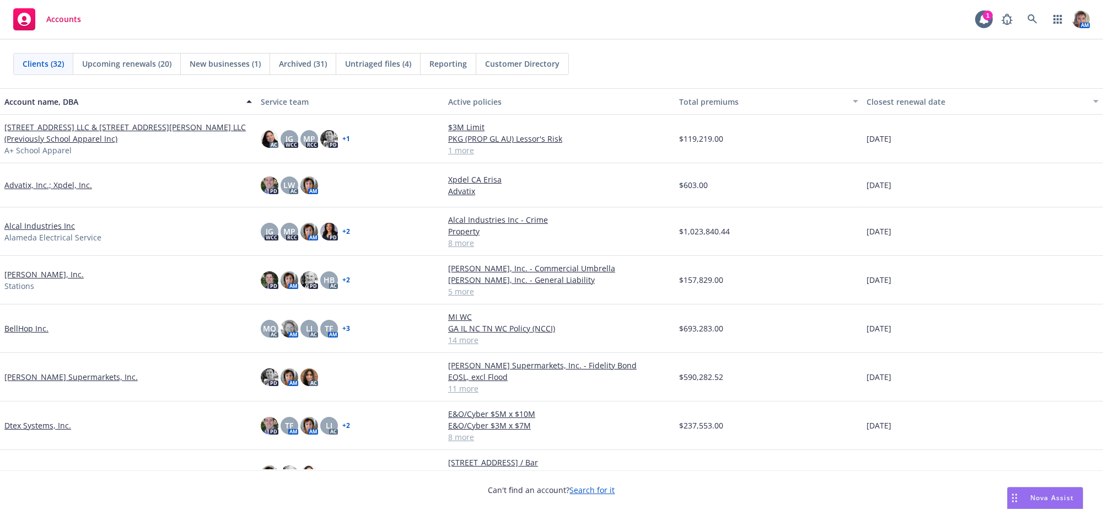
click at [34, 383] on link "Draeger's Supermarkets, Inc." at bounding box center [70, 377] width 133 height 12
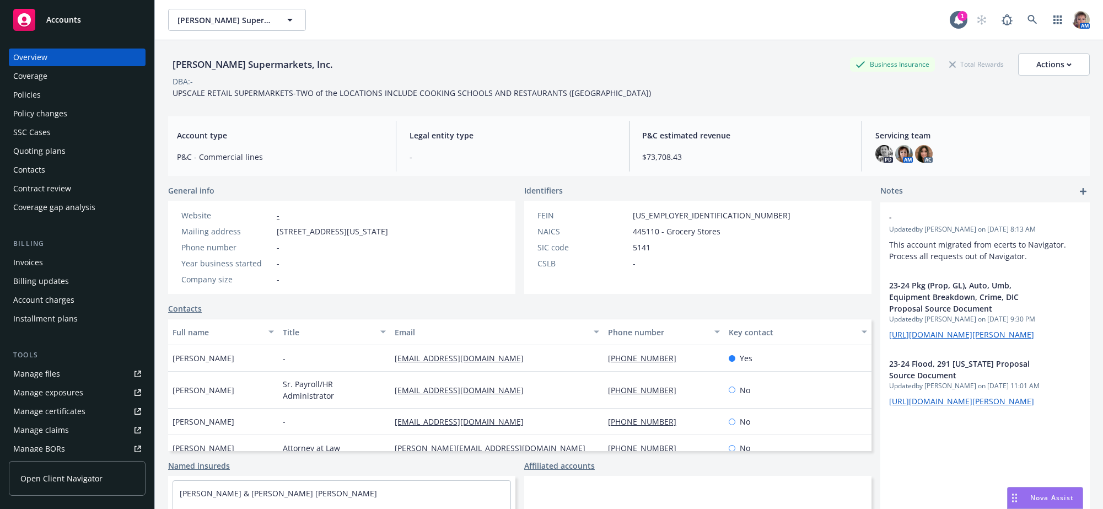
click at [44, 160] on div "Quoting plans" at bounding box center [39, 151] width 52 height 18
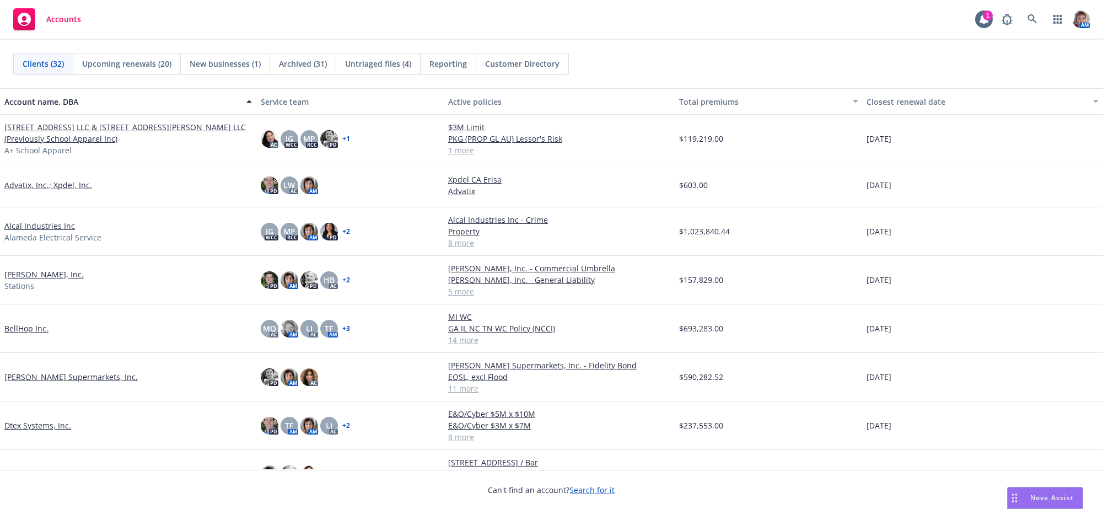
click at [160, 69] on div "Upcoming renewals (20)" at bounding box center [127, 63] width 108 height 21
